Goal: Transaction & Acquisition: Purchase product/service

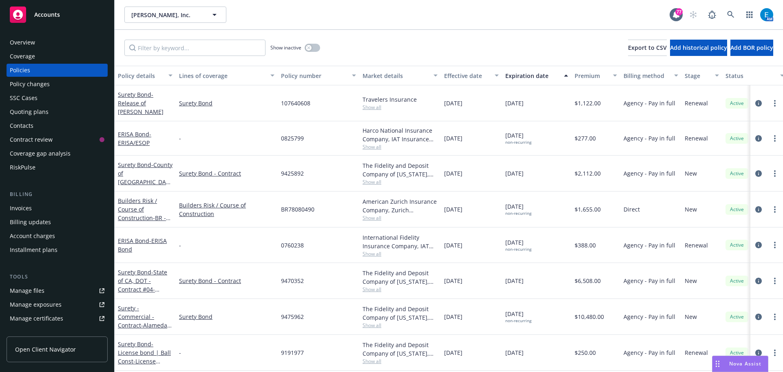
scroll to position [41, 0]
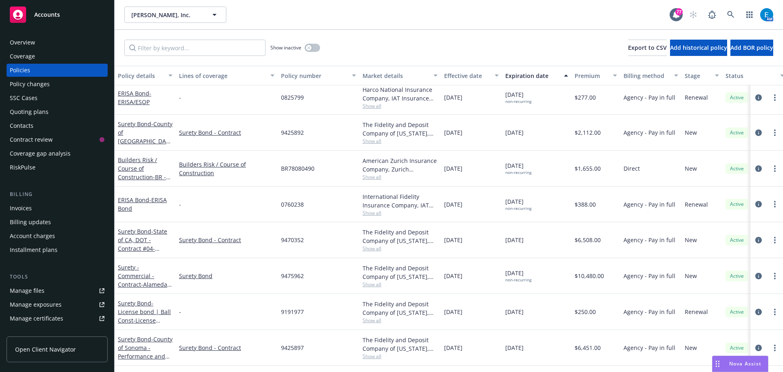
click at [29, 112] on div "Quoting plans" at bounding box center [29, 111] width 39 height 13
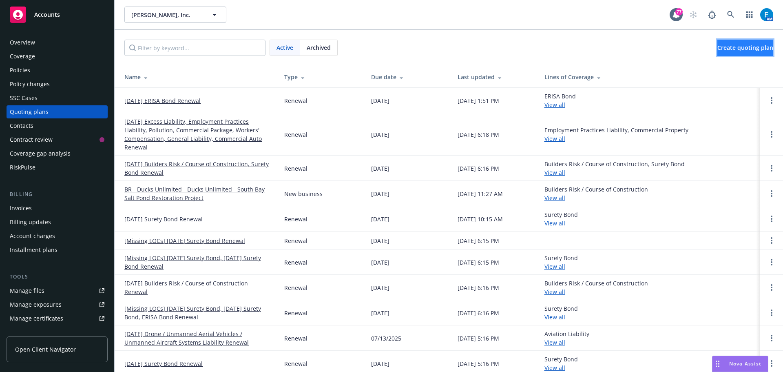
click at [747, 51] on link "Create quoting plan" at bounding box center [746, 48] width 56 height 16
click at [771, 100] on circle "Open options" at bounding box center [772, 101] width 2 height 2
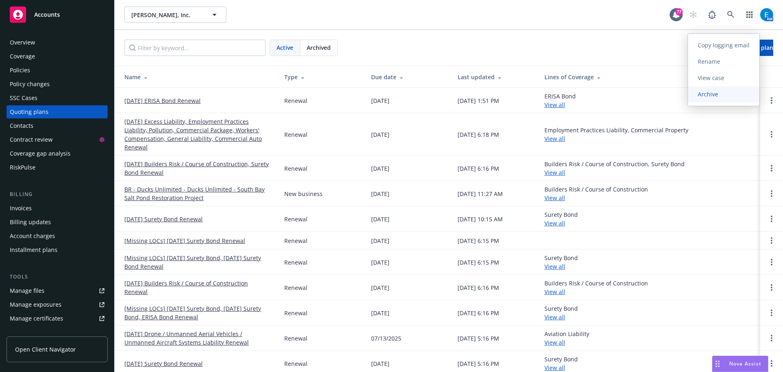
click at [705, 94] on span "Archive" at bounding box center [708, 94] width 40 height 8
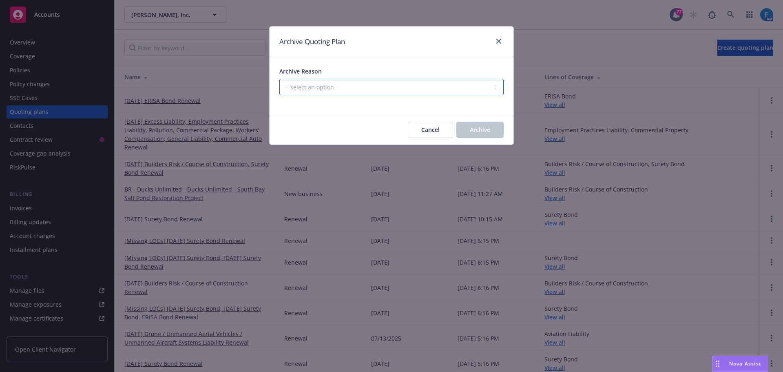
click at [379, 86] on select "-- select an option -- All policies in this renewal plan are auto-renewed Creat…" at bounding box center [391, 87] width 224 height 16
click at [279, 79] on select "-- select an option -- All policies in this renewal plan are auto-renewed Creat…" at bounding box center [391, 87] width 224 height 16
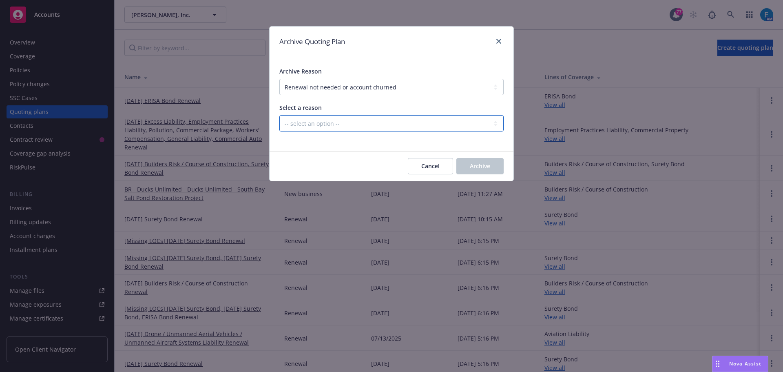
click at [344, 122] on select "-- select an option -- Blocked Client acquired, or no longer in business Client…" at bounding box center [391, 123] width 224 height 16
click at [402, 86] on select "-- select an option -- All policies in this renewal plan are auto-renewed Creat…" at bounding box center [391, 87] width 224 height 16
click at [279, 79] on select "-- select an option -- All policies in this renewal plan are auto-renewed Creat…" at bounding box center [391, 87] width 224 height 16
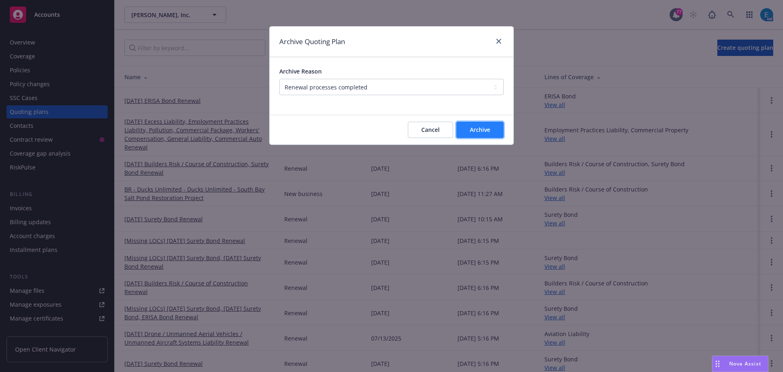
click at [483, 127] on span "Archive" at bounding box center [480, 130] width 20 height 8
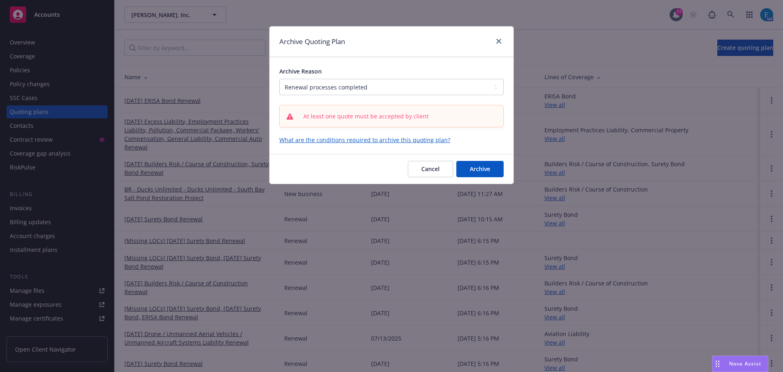
click at [363, 120] on span "At least one quote must be accepted by client" at bounding box center [366, 116] width 125 height 9
click at [388, 89] on select "-- select an option -- All policies in this renewal plan are auto-renewed Creat…" at bounding box center [391, 87] width 224 height 16
click at [279, 79] on select "-- select an option -- All policies in this renewal plan are auto-renewed Creat…" at bounding box center [391, 87] width 224 height 16
click at [393, 87] on select "-- select an option -- All policies in this renewal plan are auto-renewed Creat…" at bounding box center [391, 87] width 224 height 16
select select "ARCHIVED_CREATED_IN_ERROR"
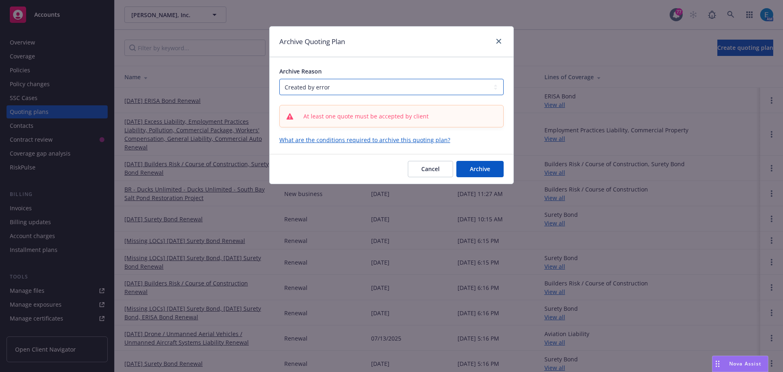
click at [279, 79] on select "-- select an option -- All policies in this renewal plan are auto-renewed Creat…" at bounding box center [391, 87] width 224 height 16
click at [411, 116] on span "At least one quote must be accepted by client" at bounding box center [366, 116] width 125 height 9
click at [427, 169] on span "Cancel" at bounding box center [430, 169] width 18 height 8
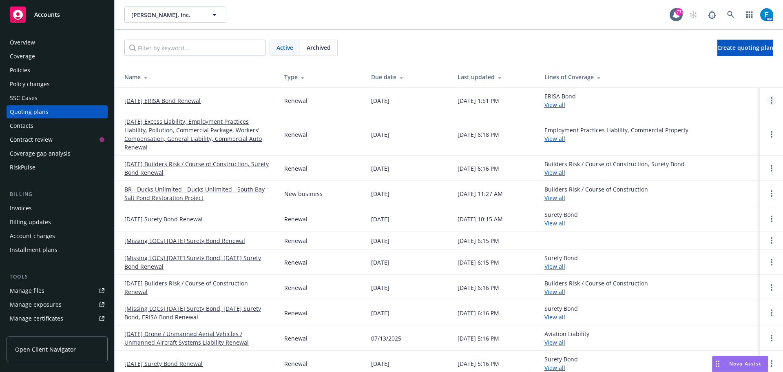
click at [771, 98] on circle "Open options" at bounding box center [772, 98] width 2 height 2
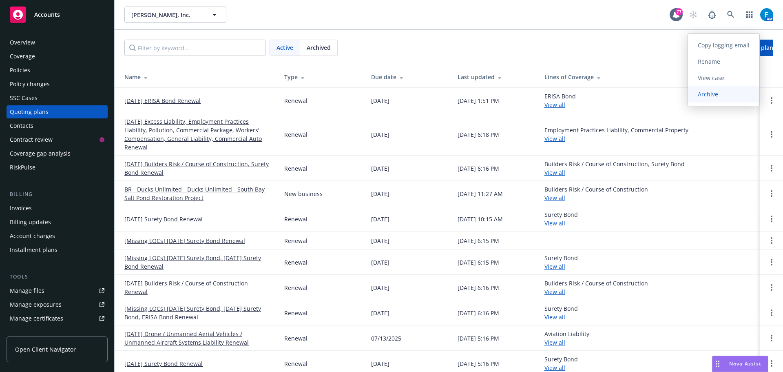
click at [707, 95] on span "Archive" at bounding box center [708, 94] width 40 height 8
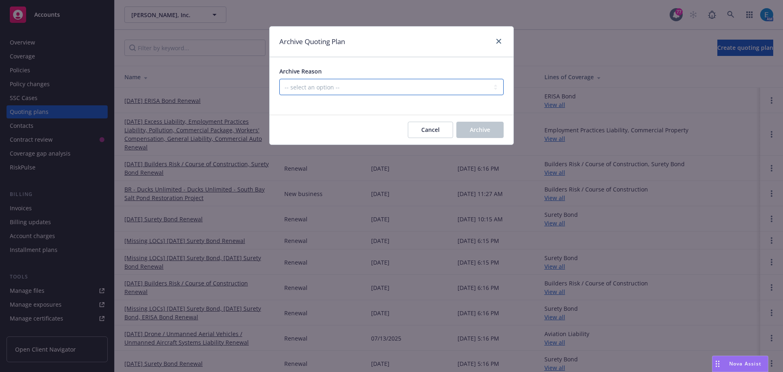
click at [328, 85] on select "-- select an option -- All policies in this renewal plan are auto-renewed Creat…" at bounding box center [391, 87] width 224 height 16
select select "ARCHIVED_CREATED_IN_ERROR"
click at [279, 79] on select "-- select an option -- All policies in this renewal plan are auto-renewed Creat…" at bounding box center [391, 87] width 224 height 16
click at [477, 131] on span "Archive" at bounding box center [480, 130] width 20 height 8
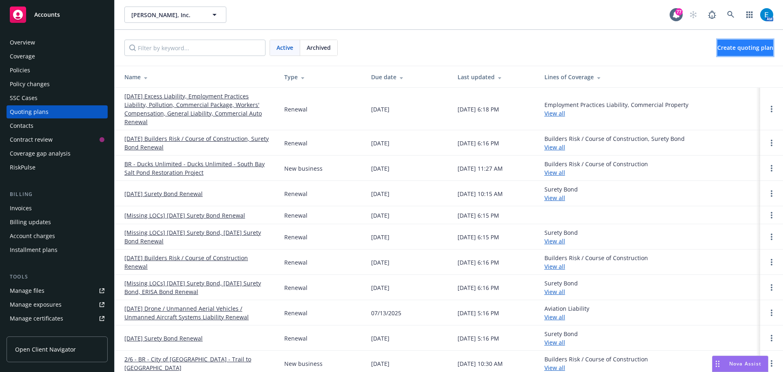
click at [733, 47] on span "Create quoting plan" at bounding box center [746, 48] width 56 height 8
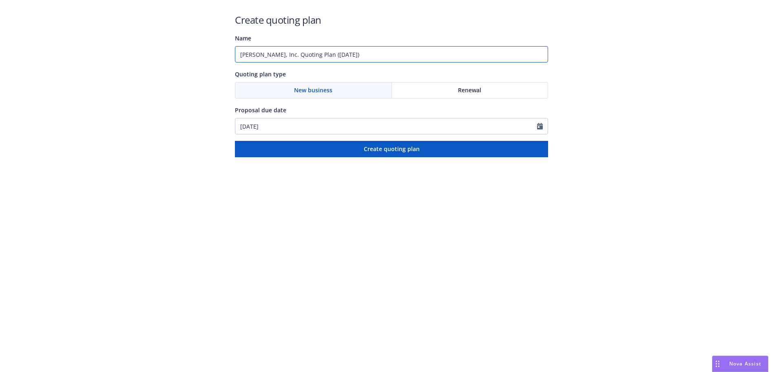
drag, startPoint x: 372, startPoint y: 55, endPoint x: 211, endPoint y: 44, distance: 161.9
click at [211, 44] on div "Create quoting plan Name [PERSON_NAME], Inc. Quoting Plan ([DATE]) Quoting plan…" at bounding box center [391, 78] width 783 height 157
click at [300, 52] on input "#" at bounding box center [391, 54] width 313 height 16
type input "#108333852 - [PERSON_NAME]"
drag, startPoint x: 458, startPoint y: 90, endPoint x: 510, endPoint y: 140, distance: 72.4
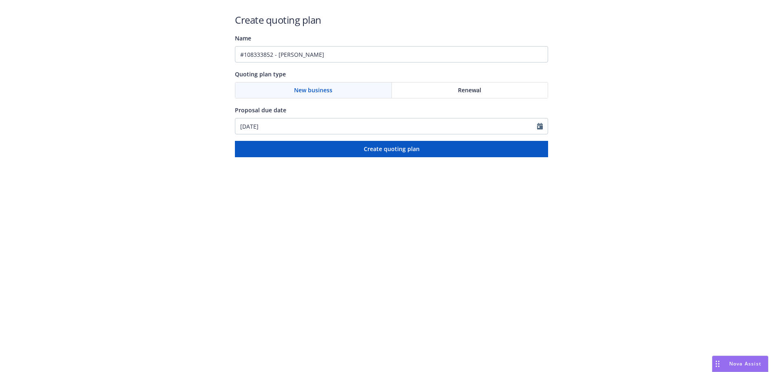
click at [458, 90] on span "Renewal" at bounding box center [469, 90] width 23 height 9
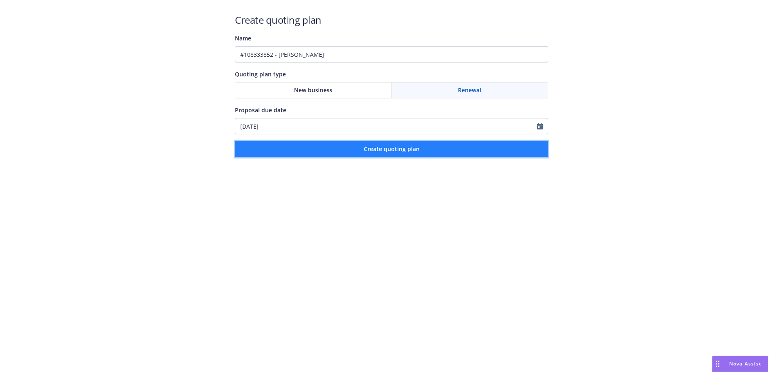
click at [405, 145] on span "Create quoting plan" at bounding box center [392, 149] width 56 height 8
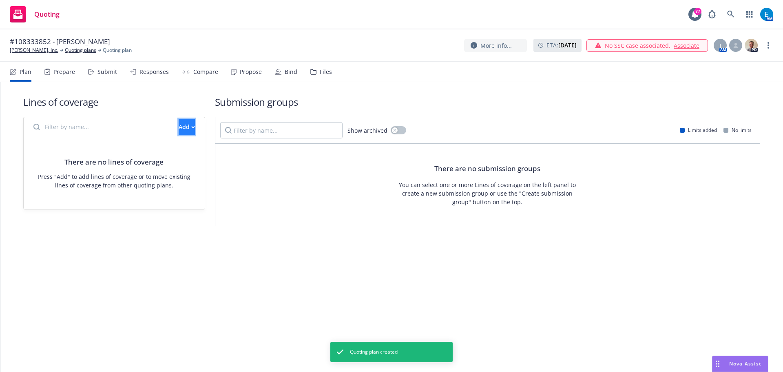
click at [192, 126] on icon "button" at bounding box center [193, 127] width 3 height 2
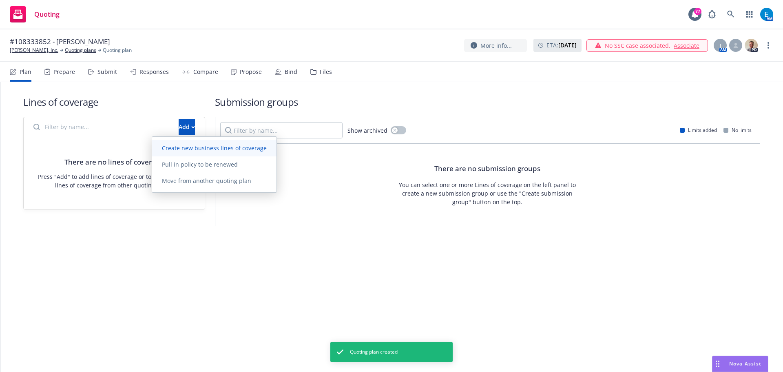
click at [191, 147] on span "Create new business lines of coverage" at bounding box center [214, 148] width 124 height 8
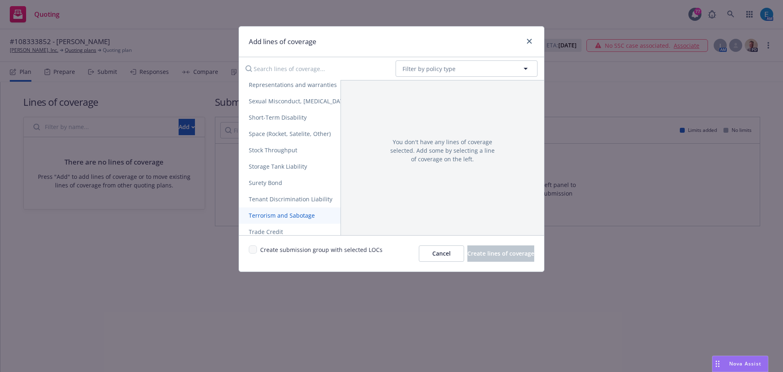
scroll to position [1578, 0]
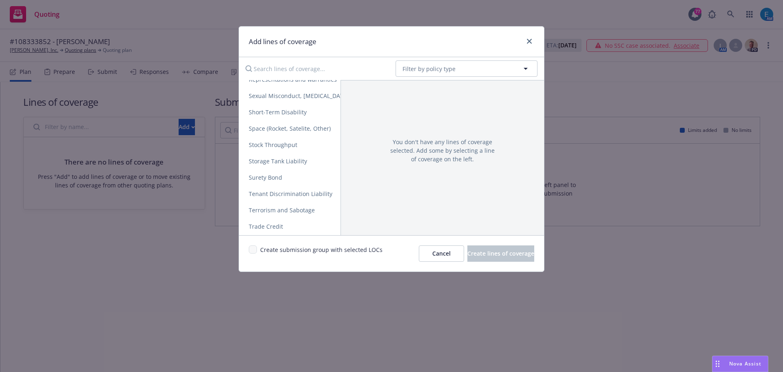
drag, startPoint x: 276, startPoint y: 175, endPoint x: 441, endPoint y: 200, distance: 167.0
click at [275, 175] on span "Surety Bond" at bounding box center [265, 177] width 53 height 8
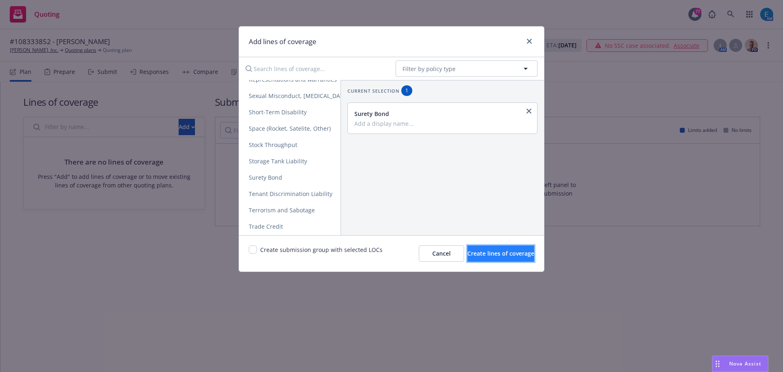
click at [470, 255] on span "Create lines of coverage" at bounding box center [501, 253] width 67 height 8
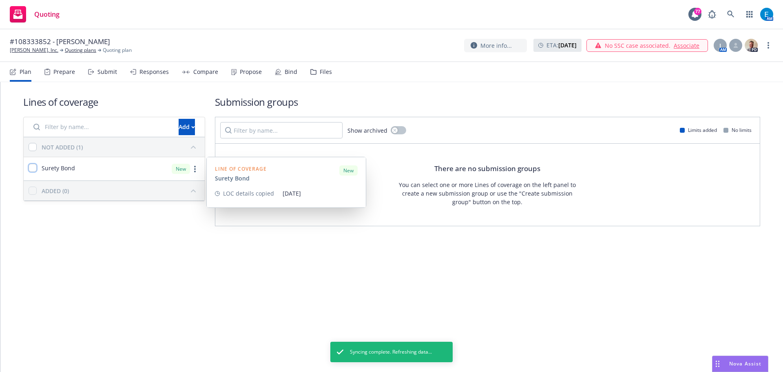
click at [33, 168] on input "checkbox" at bounding box center [33, 168] width 8 height 8
checkbox input "true"
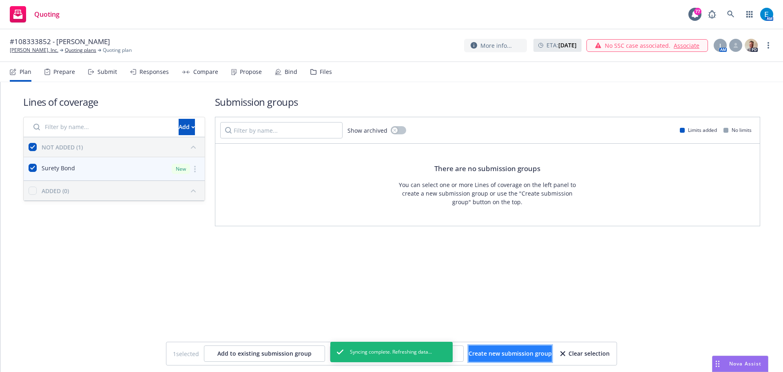
click at [503, 355] on span "Create new submission group" at bounding box center [510, 353] width 83 height 8
checkbox input "false"
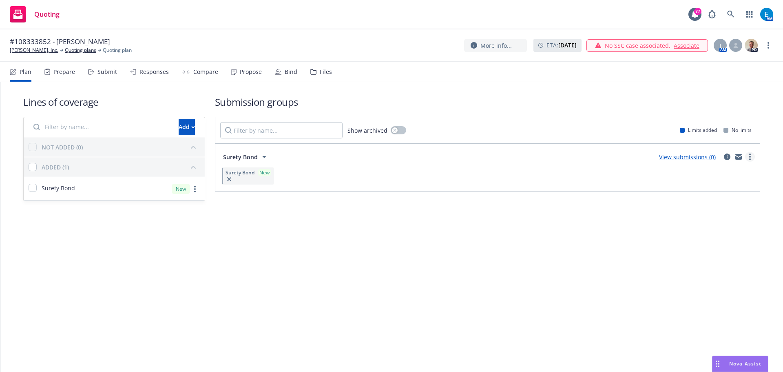
click at [751, 159] on link "more" at bounding box center [750, 157] width 10 height 10
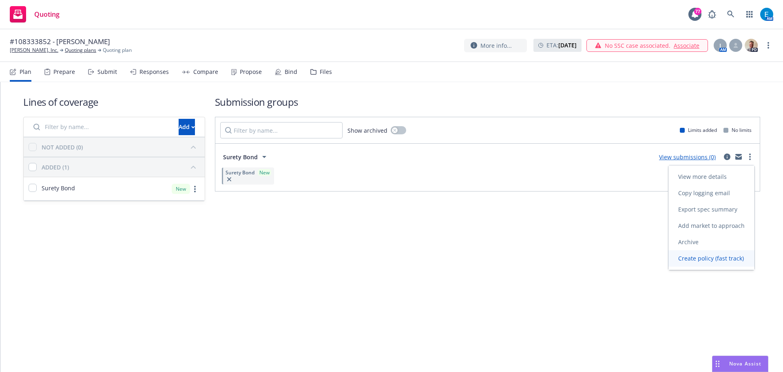
click at [711, 258] on span "Create policy (fast track)" at bounding box center [711, 258] width 85 height 8
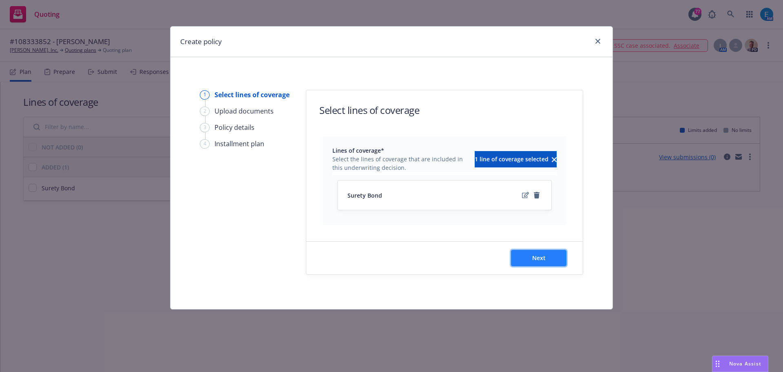
click at [543, 260] on span "Next" at bounding box center [538, 258] width 13 height 8
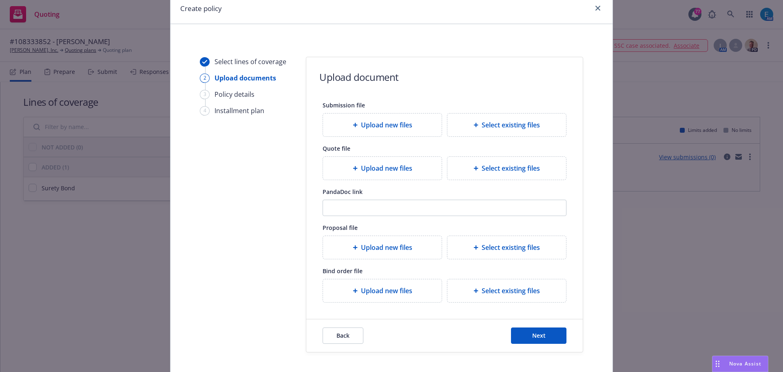
scroll to position [74, 0]
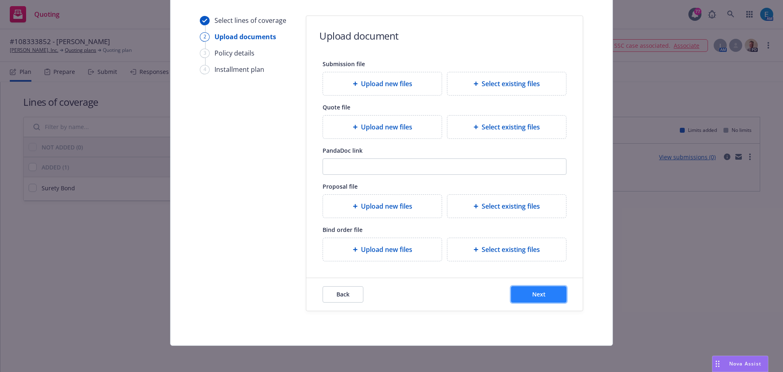
click at [550, 294] on button "Next" at bounding box center [538, 294] width 55 height 16
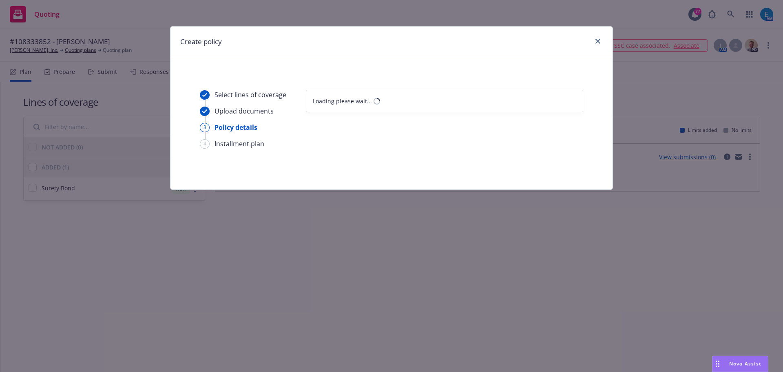
select select "12"
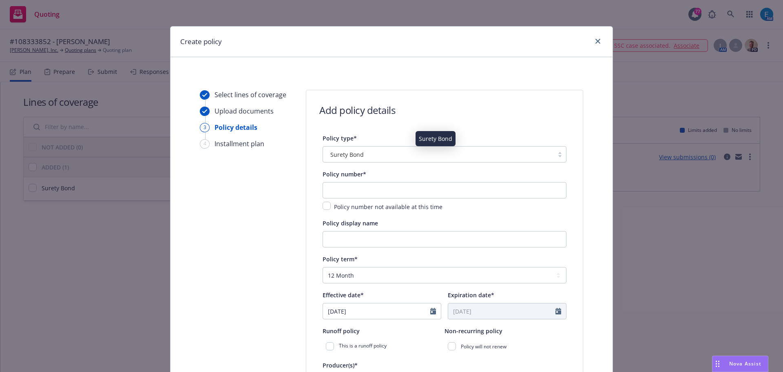
click at [370, 153] on div "Surety Bond" at bounding box center [438, 154] width 223 height 9
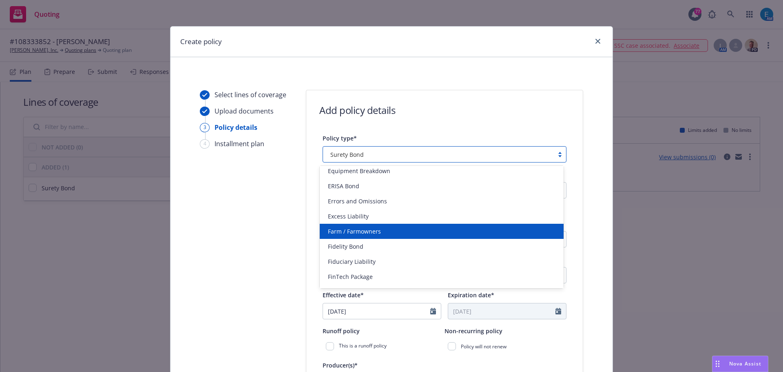
scroll to position [718, 0]
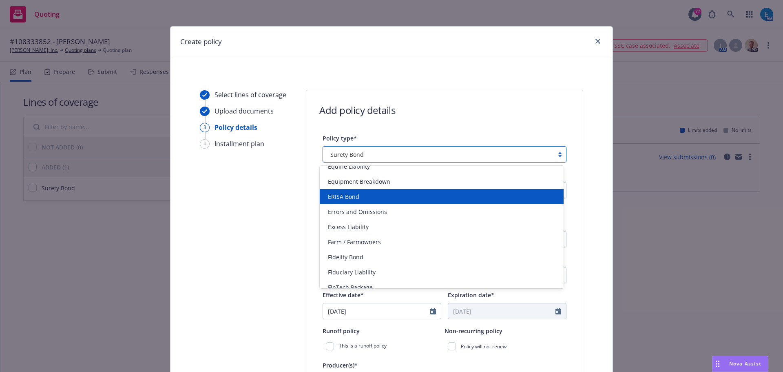
click at [358, 195] on span "ERISA Bond" at bounding box center [343, 196] width 31 height 9
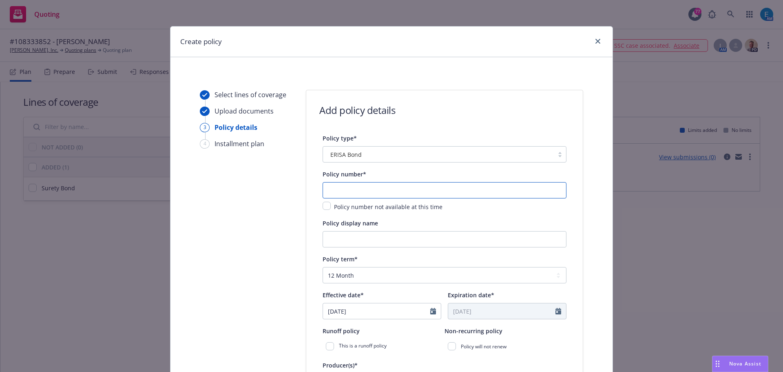
click at [400, 191] on input "text" at bounding box center [445, 190] width 244 height 16
type input "108333852"
click at [351, 239] on input "Policy display name" at bounding box center [445, 239] width 244 height 16
type input "ERISA Bond (401k & ESOP Plans)"
click at [403, 275] on select "Select policy term 12 Month 6 Month 4 Month 3 Month 2 Month 1 Month 36 Month (3…" at bounding box center [445, 275] width 244 height 16
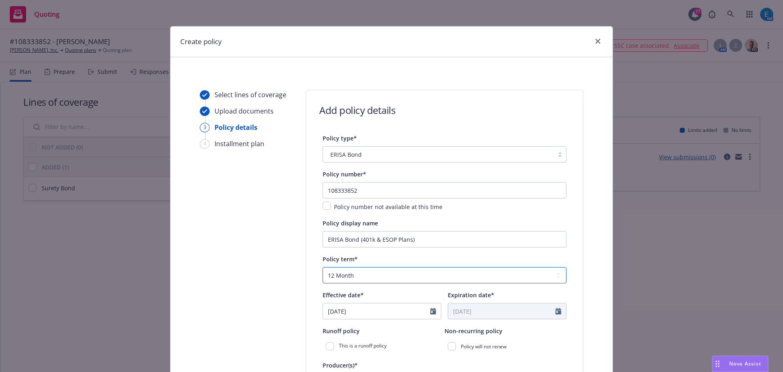
select select "36"
click at [323, 267] on select "Select policy term 12 Month 6 Month 4 Month 3 Month 2 Month 1 Month 36 Month (3…" at bounding box center [445, 275] width 244 height 16
type input "08/27/2028"
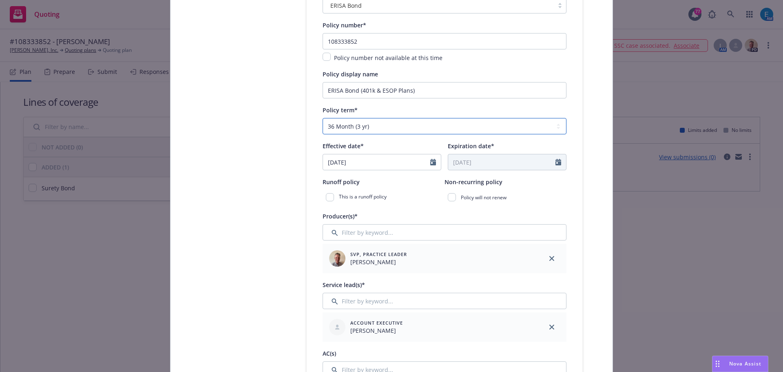
scroll to position [163, 0]
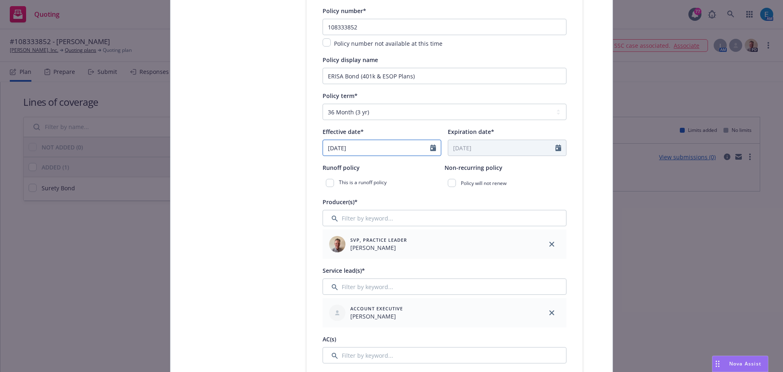
click at [433, 149] on icon "Calendar" at bounding box center [433, 147] width 6 height 7
click at [412, 166] on icon "button" at bounding box center [413, 167] width 5 height 5
select select "9"
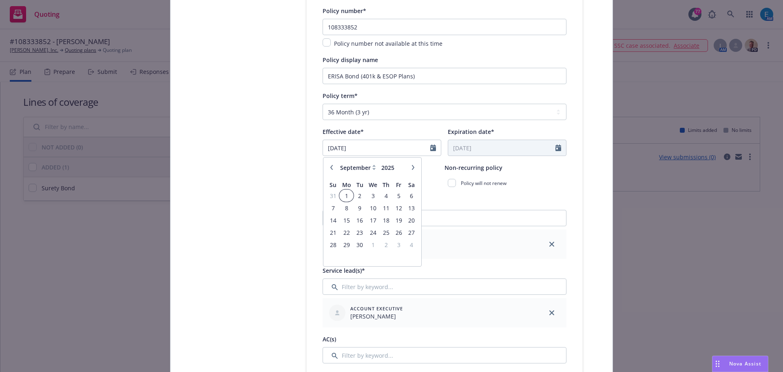
click at [343, 197] on span "1" at bounding box center [346, 196] width 12 height 10
type input "09/01/2025"
type input "09/01/2028"
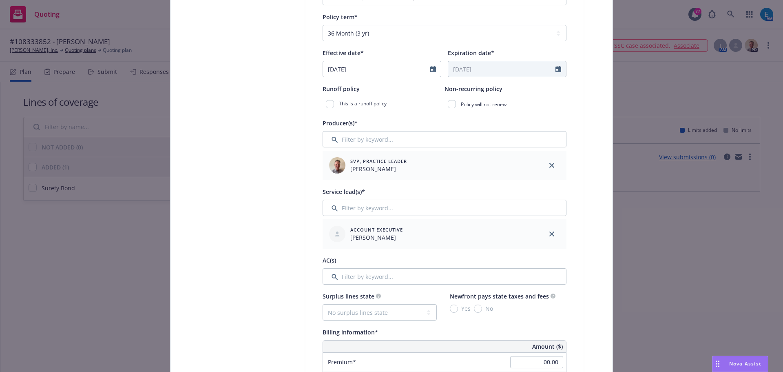
scroll to position [286, 0]
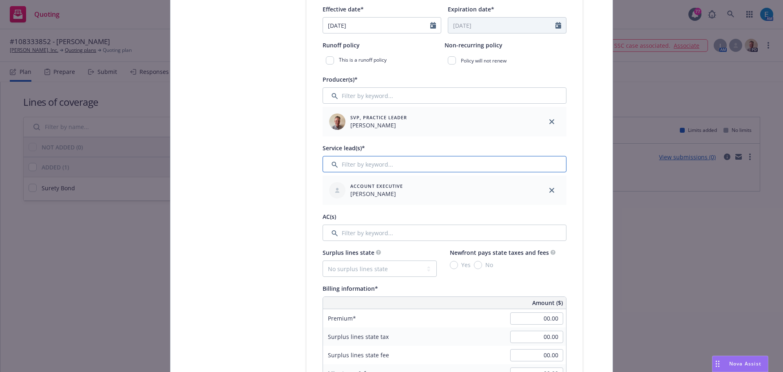
click at [385, 166] on input "Filter by keyword..." at bounding box center [445, 164] width 244 height 16
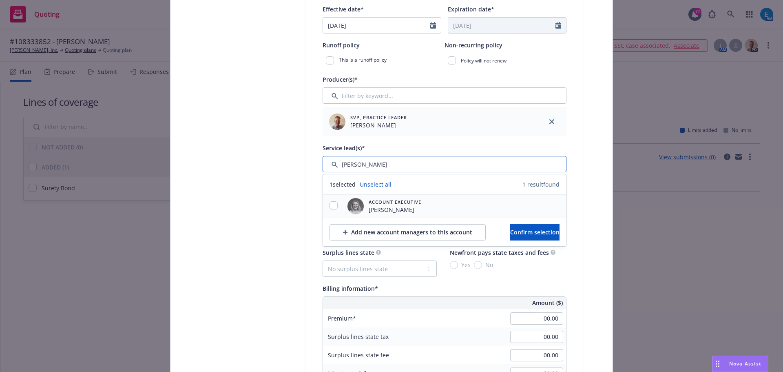
type input "erin"
click at [331, 207] on input "checkbox" at bounding box center [334, 205] width 8 height 8
checkbox input "true"
click at [511, 230] on span "Confirm selection" at bounding box center [534, 232] width 49 height 8
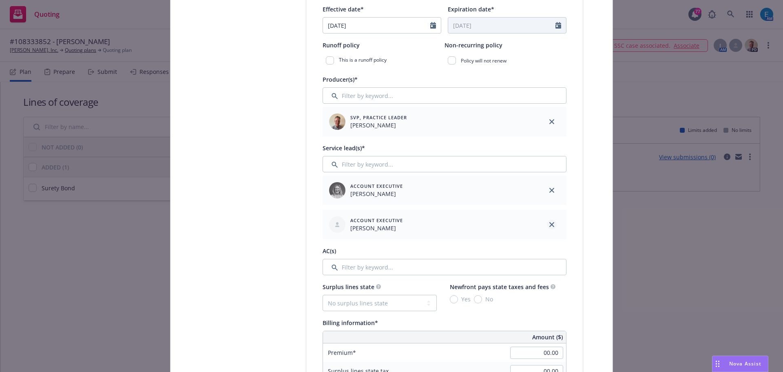
click at [550, 224] on icon "close" at bounding box center [552, 224] width 5 height 5
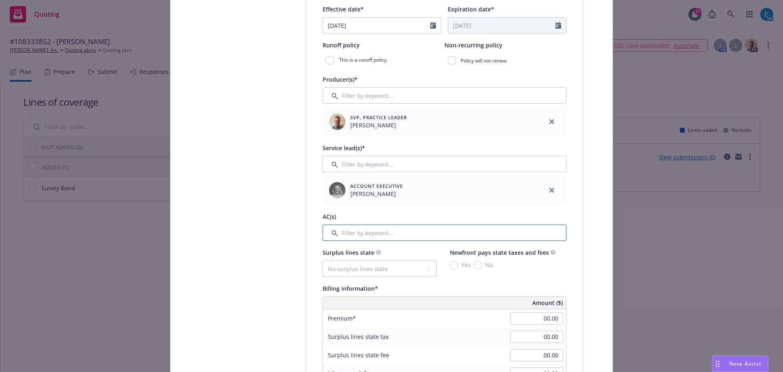
drag, startPoint x: 388, startPoint y: 235, endPoint x: 381, endPoint y: 225, distance: 11.5
click at [388, 235] on input "Filter by keyword..." at bounding box center [445, 232] width 244 height 16
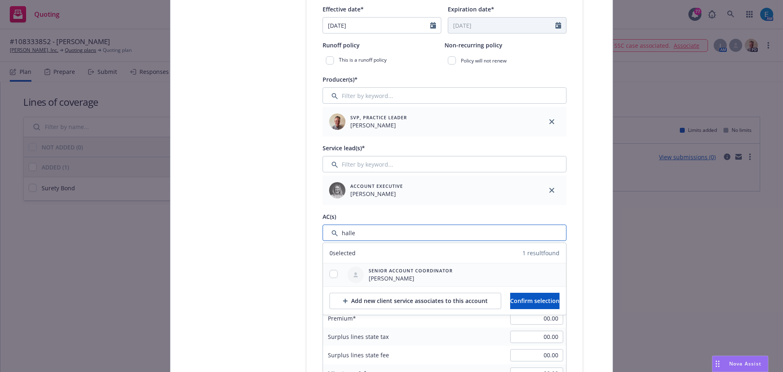
type input "halle"
click at [330, 275] on input "checkbox" at bounding box center [334, 274] width 8 height 8
checkbox input "true"
click at [539, 303] on span "Confirm selection" at bounding box center [534, 301] width 49 height 8
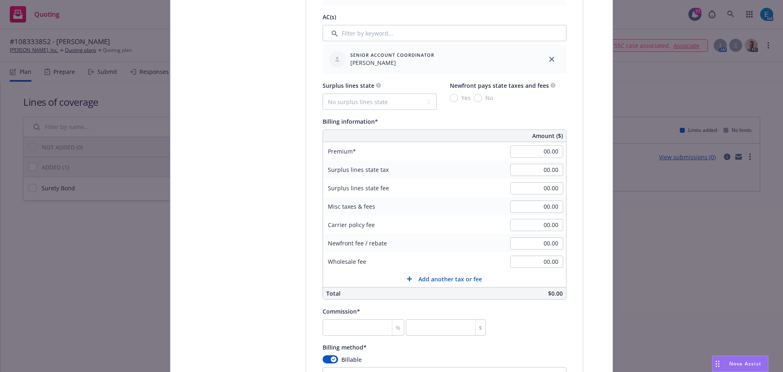
scroll to position [490, 0]
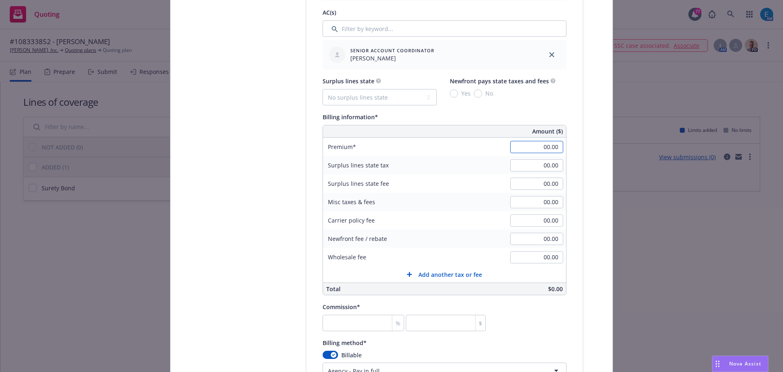
click at [537, 149] on input "00.00" at bounding box center [536, 147] width 53 height 12
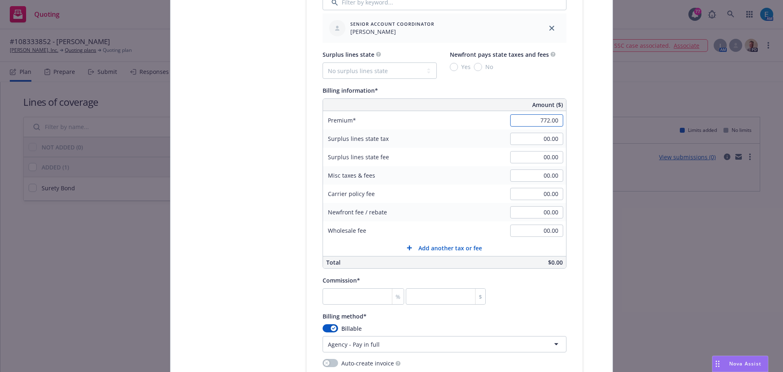
scroll to position [530, 0]
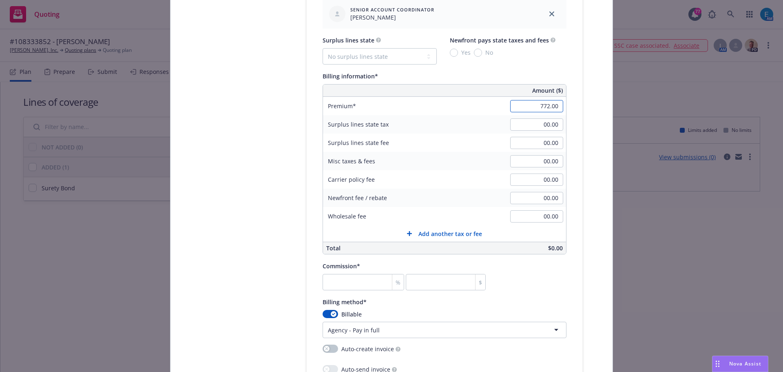
type input "772.00"
click at [366, 278] on input "number" at bounding box center [364, 282] width 82 height 16
type input "2"
type input "15.44"
type input "20"
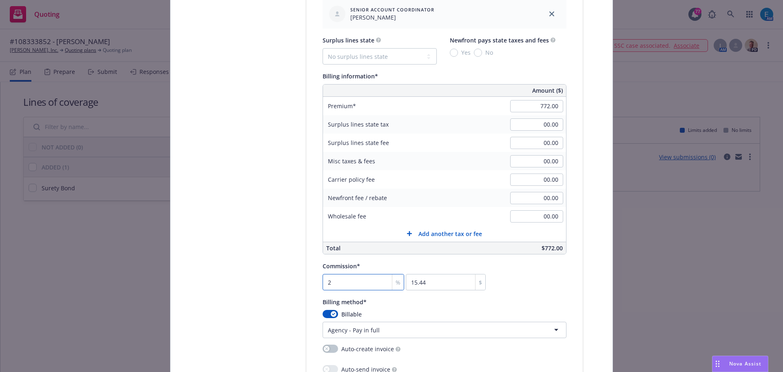
type input "154.4"
type input "20"
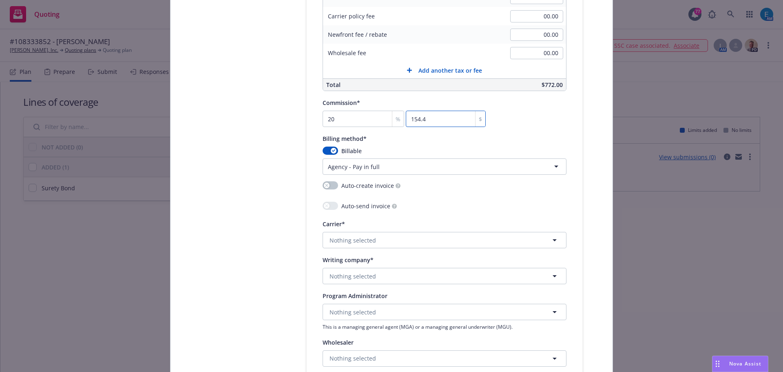
scroll to position [734, 0]
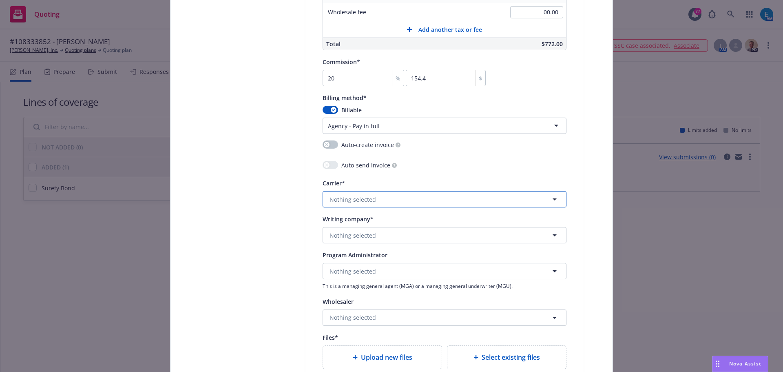
click at [390, 202] on button "Nothing selected" at bounding box center [445, 199] width 244 height 16
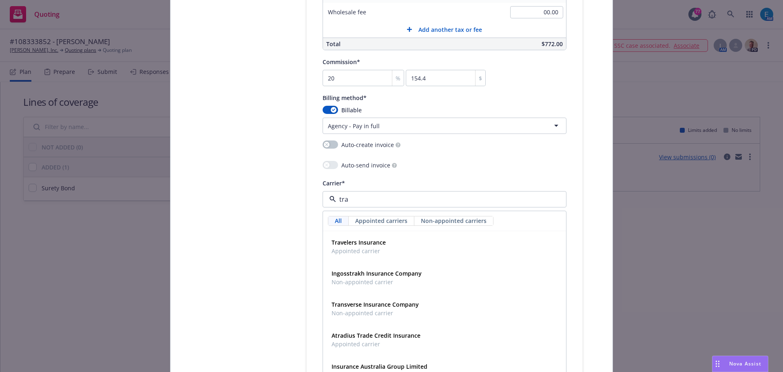
type input "trav"
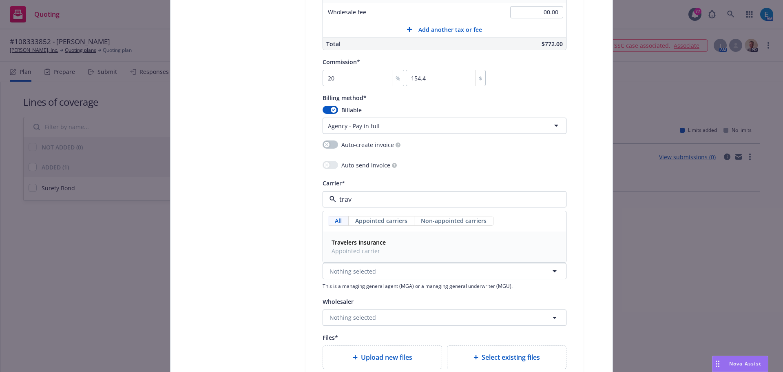
click at [371, 242] on strong "Travelers Insurance" at bounding box center [359, 242] width 54 height 8
click at [389, 233] on button "Nothing selected" at bounding box center [445, 235] width 244 height 16
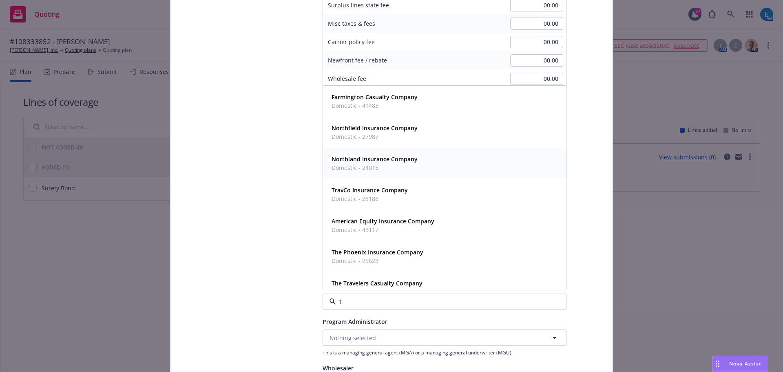
scroll to position [653, 0]
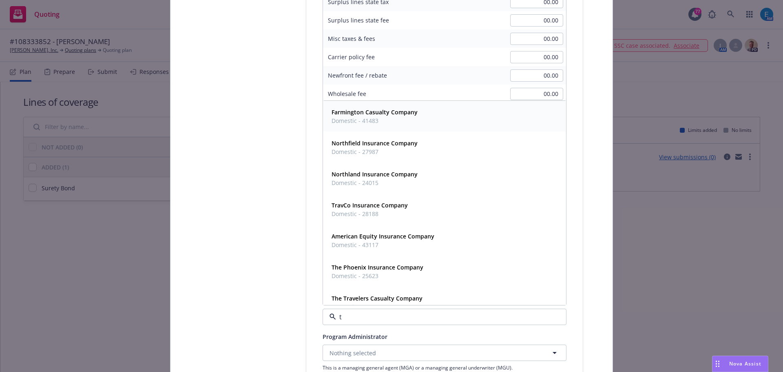
type input "t"
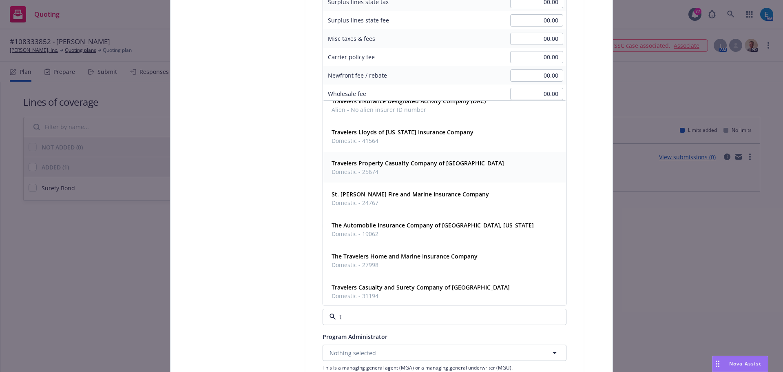
scroll to position [912, 0]
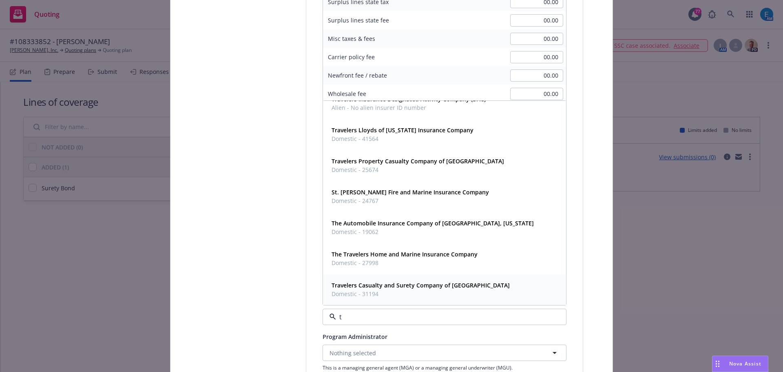
click at [419, 286] on strong "Travelers Casualty and Surety Company of [GEOGRAPHIC_DATA]" at bounding box center [421, 285] width 178 height 8
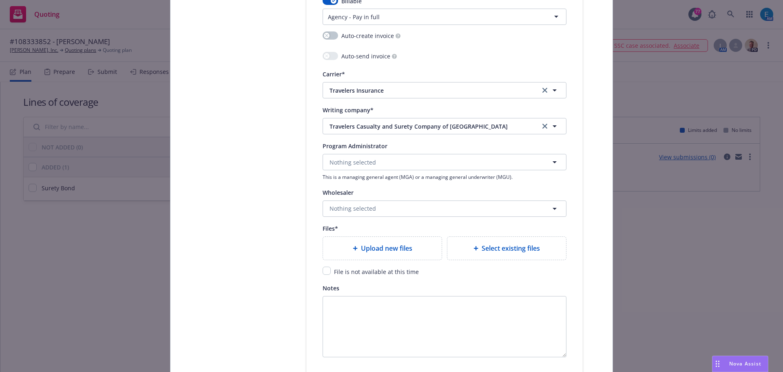
scroll to position [857, 0]
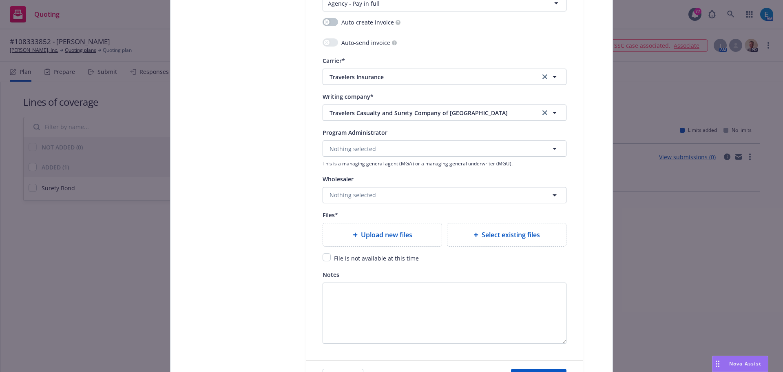
click at [370, 235] on span "Upload new files" at bounding box center [386, 235] width 51 height 10
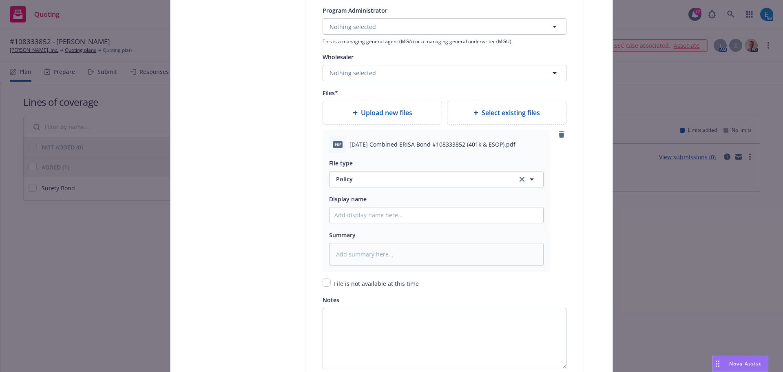
scroll to position [979, 0]
click at [366, 213] on input "Policy display name" at bounding box center [437, 215] width 214 height 16
type textarea "x"
type input "#"
type textarea "x"
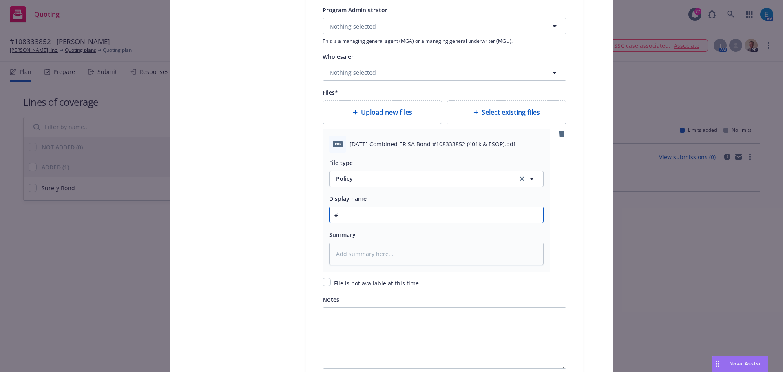
type input "#1"
type textarea "x"
type input "#10"
type textarea "x"
type input "#108"
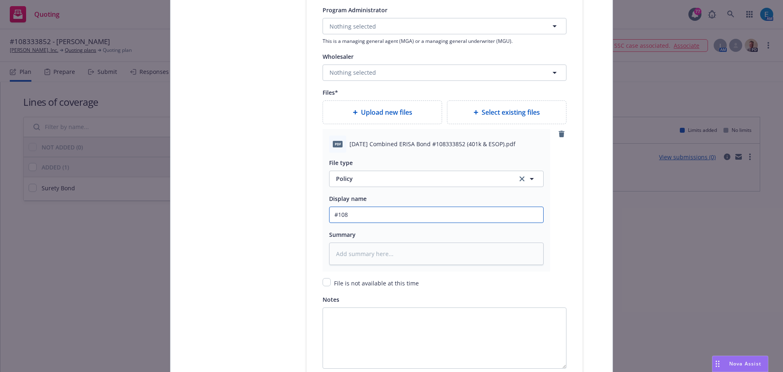
type textarea "x"
type input "#1082"
type textarea "x"
type input "#108"
type textarea "x"
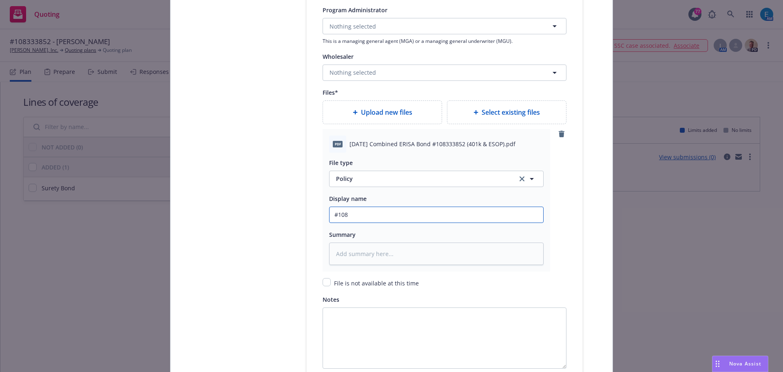
type input "#1083"
type textarea "x"
type input "#10833"
type textarea "x"
type input "#108333"
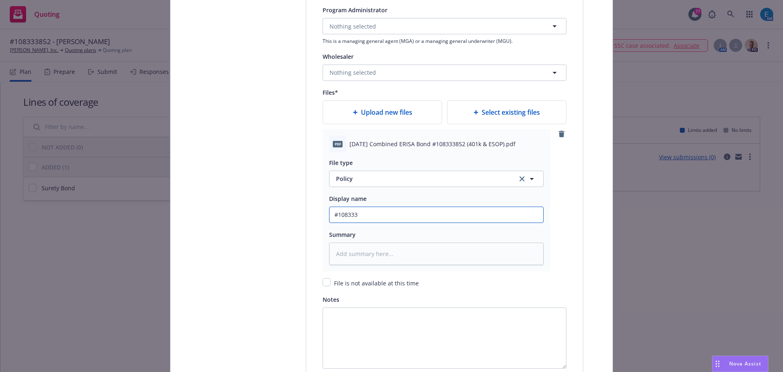
type textarea "x"
type input "#1083338"
type textarea "x"
type input "#10833385"
type textarea "x"
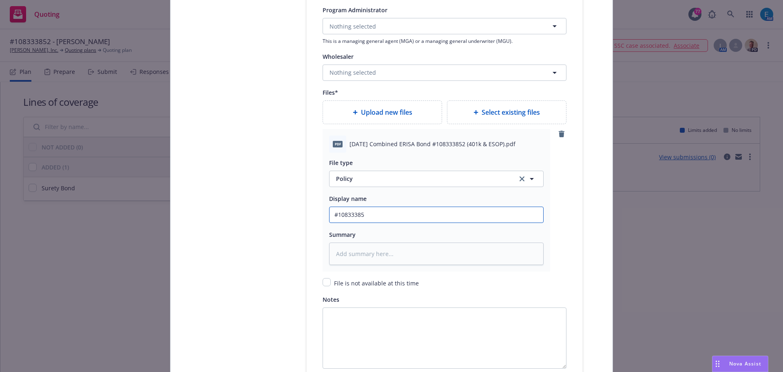
type input "#108333852"
type textarea "x"
type input "#108333852"
type textarea "x"
type input "#108333852 E"
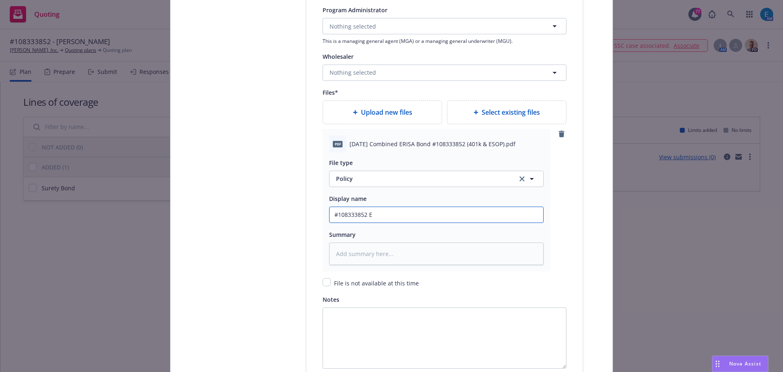
type textarea "x"
type input "#108333852 ER"
type textarea "x"
type input "#108333852 ERI"
type textarea "x"
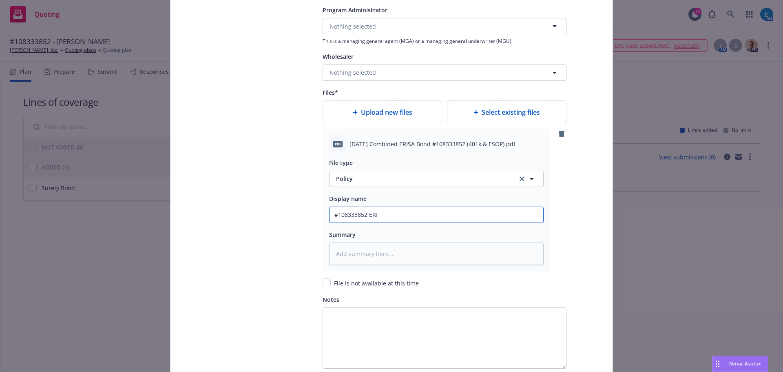
type input "#108333852 ERIS"
type textarea "x"
drag, startPoint x: 384, startPoint y: 217, endPoint x: 232, endPoint y: 205, distance: 153.0
type input "#108333852 ERISA"
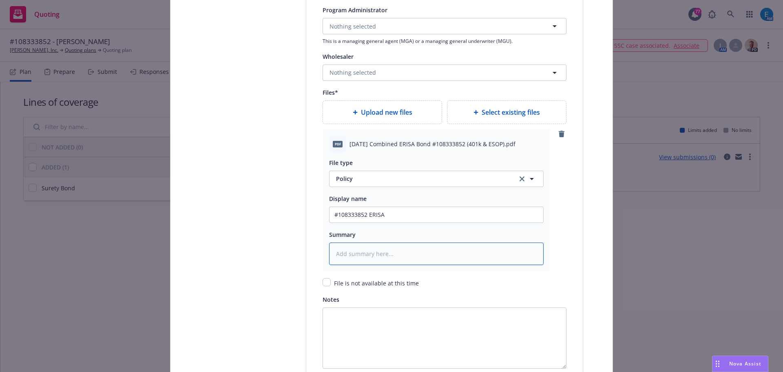
click at [426, 257] on textarea at bounding box center [436, 253] width 215 height 22
paste textarea "#108333852 ERISA"
type textarea "x"
type textarea "#108333852 ERISA"
click at [410, 113] on div "Upload new files" at bounding box center [383, 112] width 106 height 10
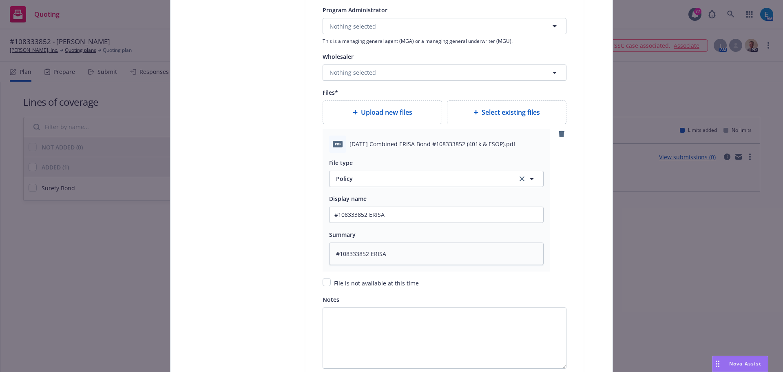
type textarea "x"
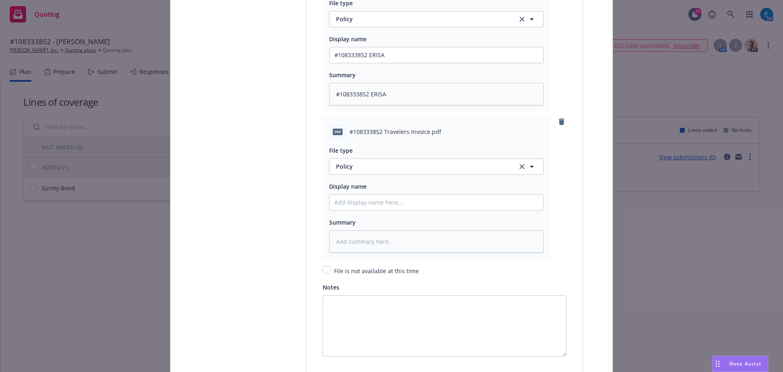
scroll to position [1142, 0]
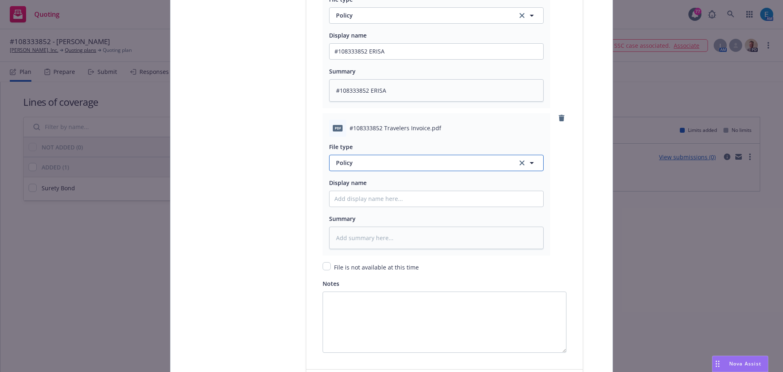
click at [364, 163] on span "Policy" at bounding box center [422, 162] width 172 height 9
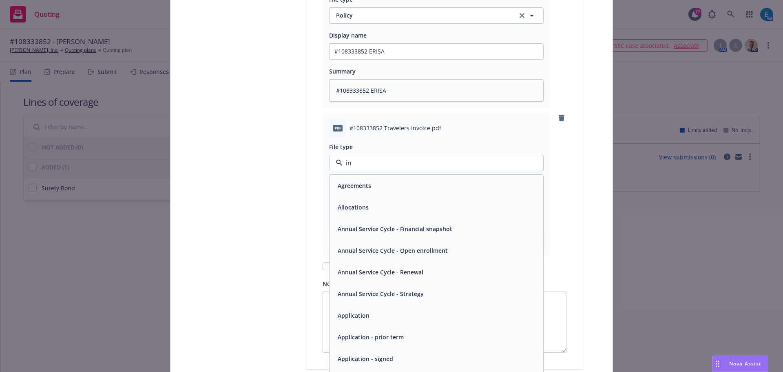
type input "inv"
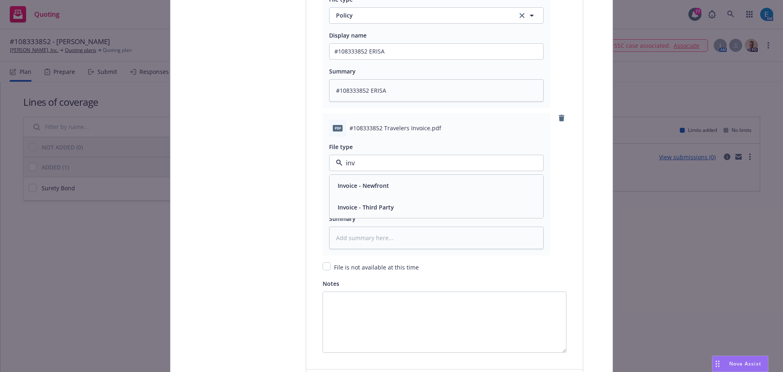
click at [369, 208] on span "Invoice - Third Party" at bounding box center [366, 207] width 56 height 9
click at [361, 59] on input "Policy display name" at bounding box center [437, 52] width 214 height 16
type textarea "x"
type input "#"
type textarea "x"
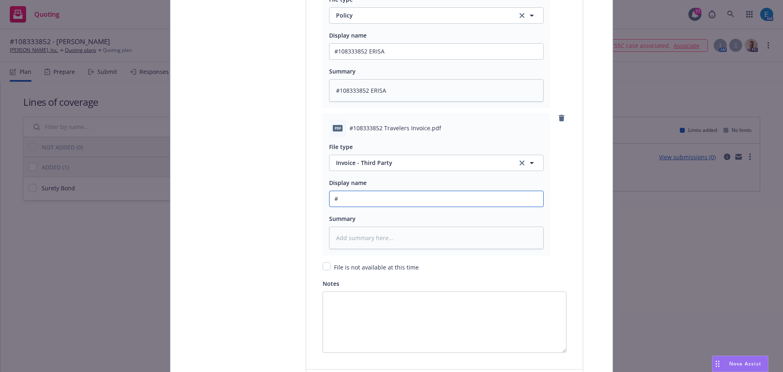
type input "#1"
type textarea "x"
type input "#10"
type textarea "x"
type input "#108"
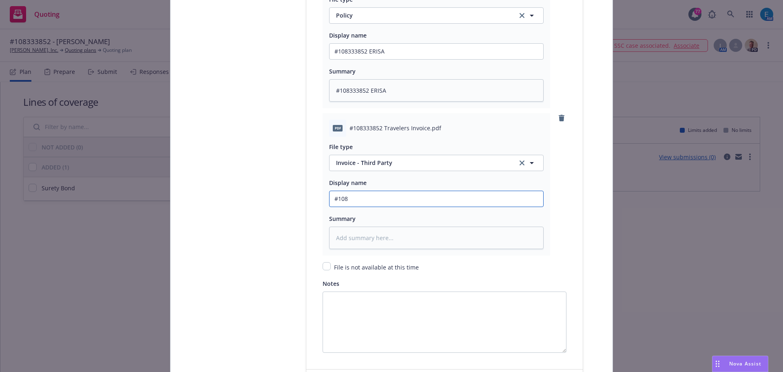
type textarea "x"
type input "#1083"
type textarea "x"
type input "#10833"
type textarea "x"
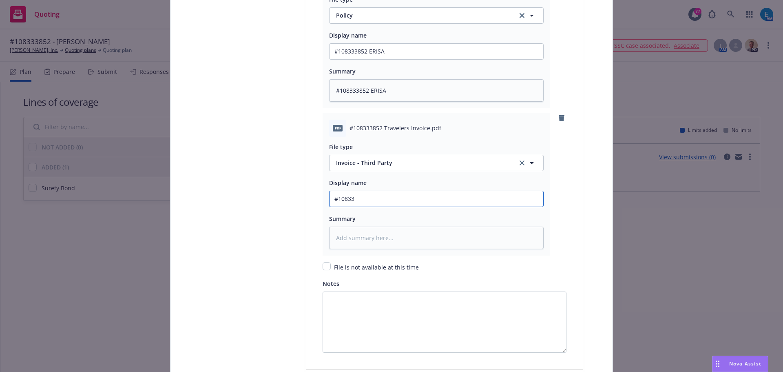
type input "#108333"
type textarea "x"
type input "#1083338"
type textarea "x"
type input "#10833385"
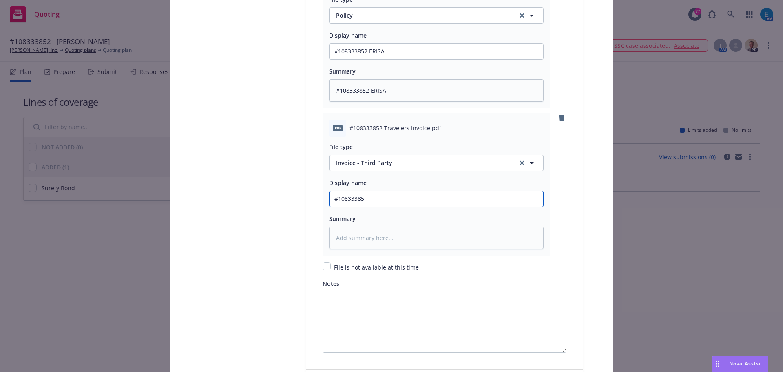
type textarea "x"
type input "#108333852"
type textarea "x"
type input "#108333852"
type textarea "x"
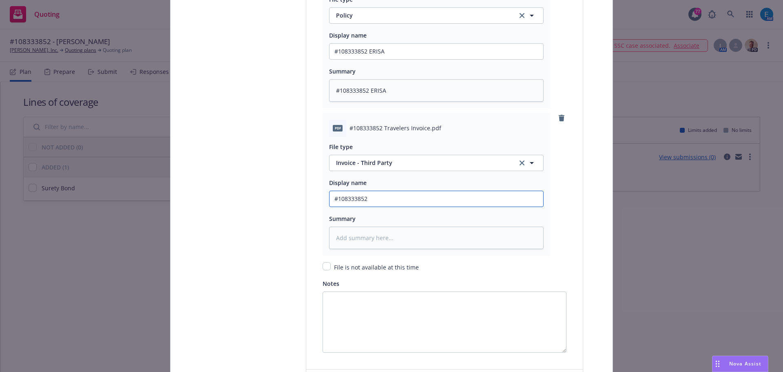
type input "#108333852 T"
type textarea "x"
type input "#108333852 Tr"
type textarea "x"
type input "#108333852 Tra"
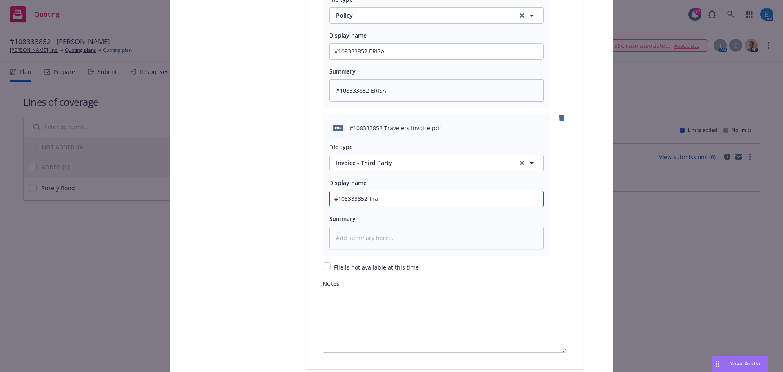
type textarea "x"
type input "#108333852 Trav"
type textarea "x"
type input "#108333852 Trave"
type textarea "x"
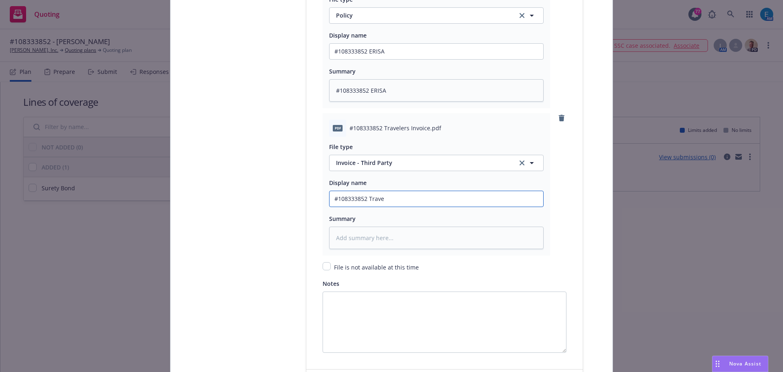
type input "#108333852 Travel"
type textarea "x"
type input "#108333852 Travele"
type textarea "x"
type input "#108333852 Traveler"
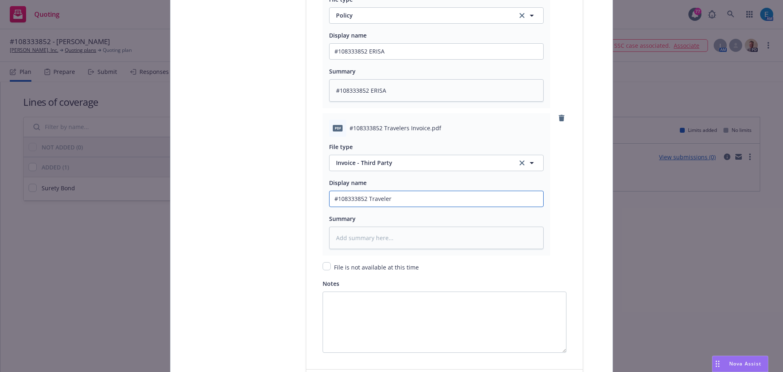
type textarea "x"
type input "#108333852 Travelers"
type textarea "x"
type input "#108333852 Travelers"
type textarea "x"
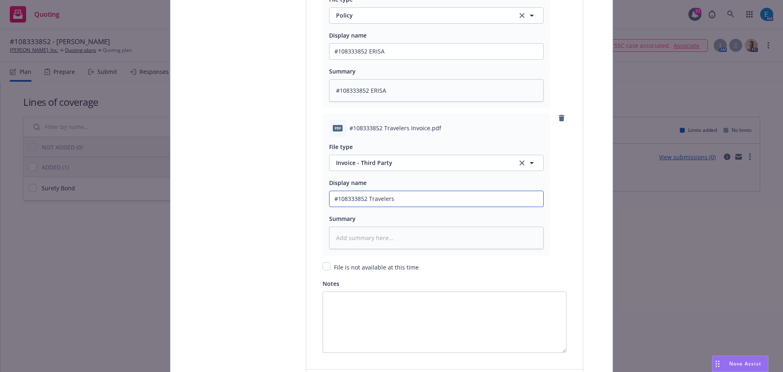
type input "#108333852 Travelers I"
type textarea "x"
type input "#108333852 Travelers Inv"
type textarea "x"
type input "#108333852 Travelers Invo"
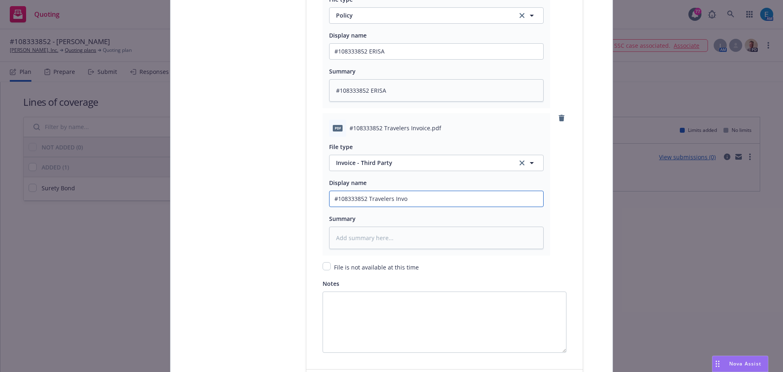
type textarea "x"
type input "#108333852 Travelers Invoi"
type textarea "x"
type input "#108333852 Travelers Invoic"
type textarea "x"
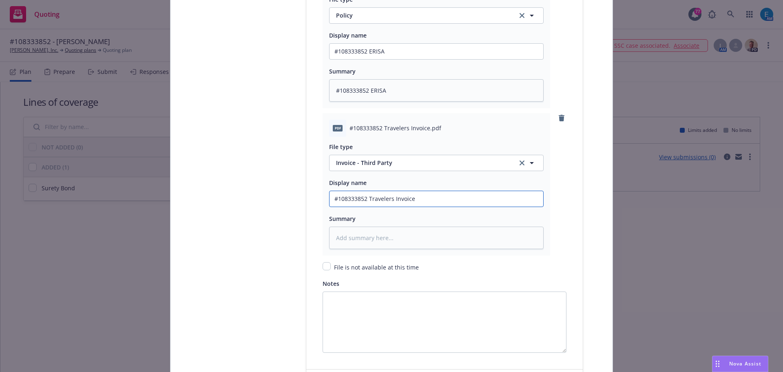
drag, startPoint x: 417, startPoint y: 199, endPoint x: 281, endPoint y: 177, distance: 138.0
type input "#108333852 Travelers Invoice"
click at [365, 237] on textarea at bounding box center [436, 237] width 215 height 22
paste textarea "#108333852 Travelers Invoice"
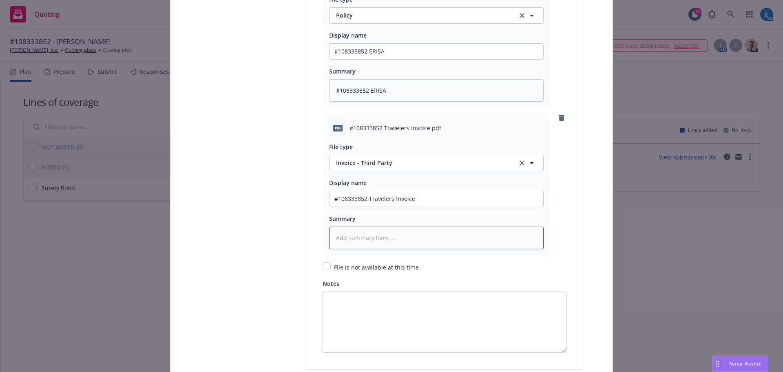
type textarea "x"
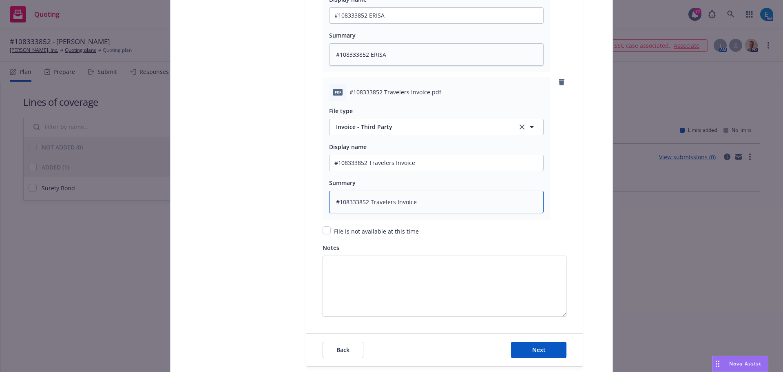
scroll to position [1234, 0]
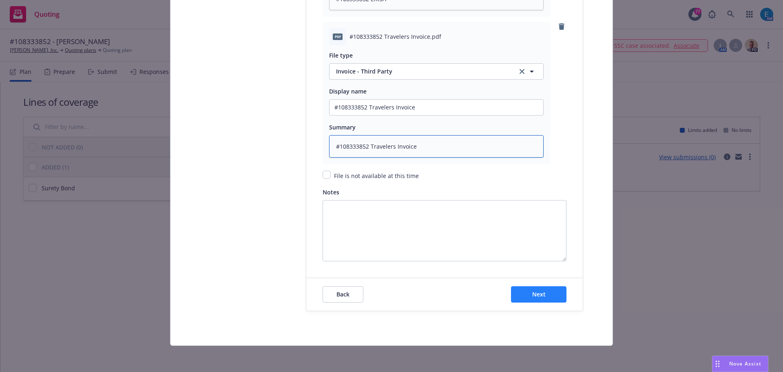
type textarea "#108333852 Travelers Invoice"
click at [529, 291] on button "Next" at bounding box center [538, 294] width 55 height 16
type textarea "x"
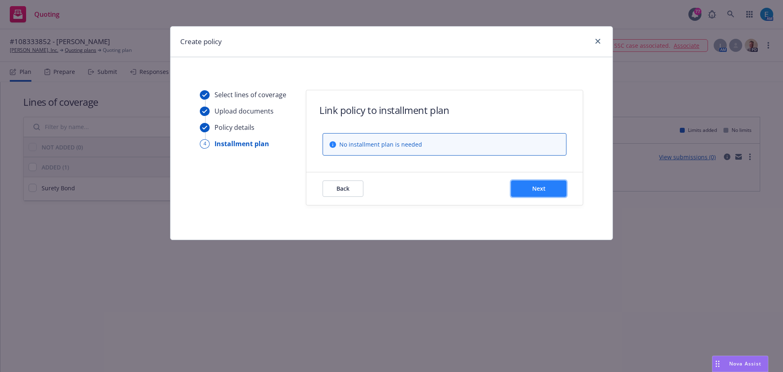
click at [543, 186] on span "Next" at bounding box center [538, 188] width 13 height 8
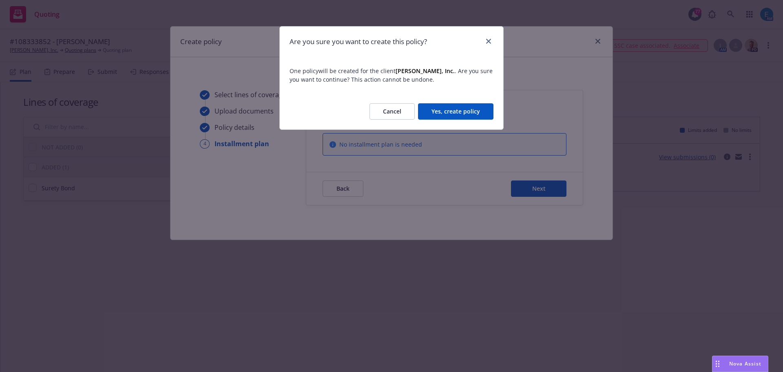
click at [472, 114] on button "Yes, create policy" at bounding box center [455, 111] width 75 height 16
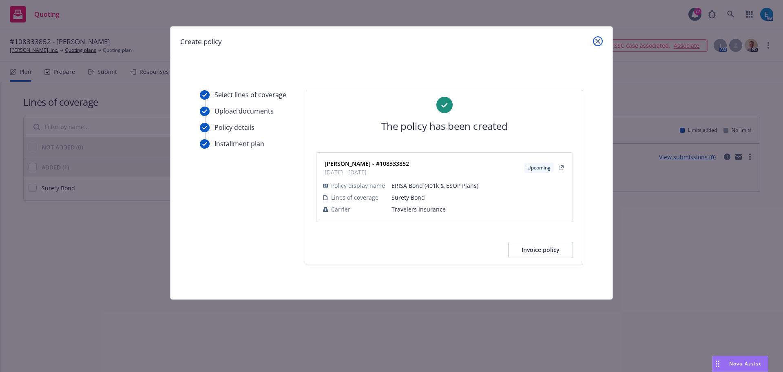
click at [597, 41] on icon "close" at bounding box center [598, 41] width 5 height 5
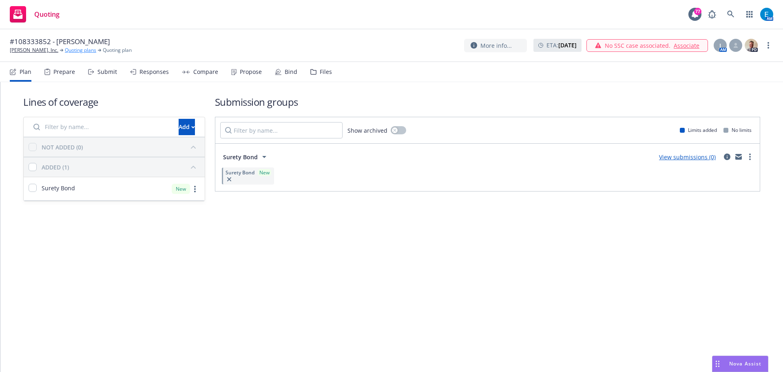
click at [65, 49] on link "Quoting plans" at bounding box center [80, 50] width 31 height 7
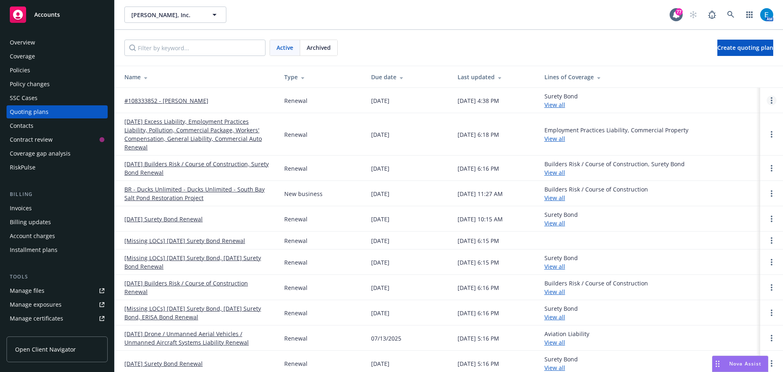
click at [767, 99] on link "Open options" at bounding box center [772, 100] width 10 height 10
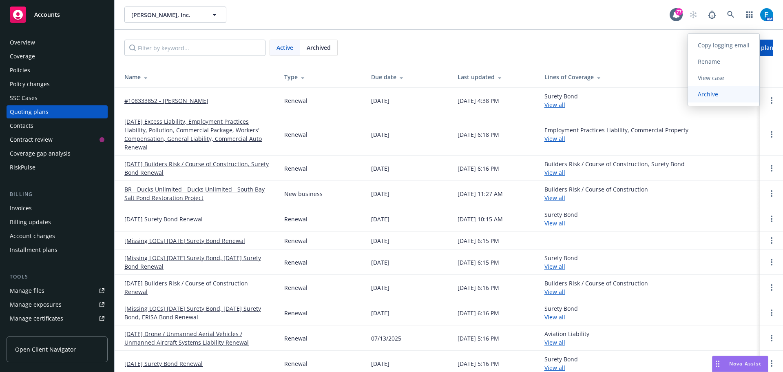
click at [710, 93] on span "Archive" at bounding box center [708, 94] width 40 height 8
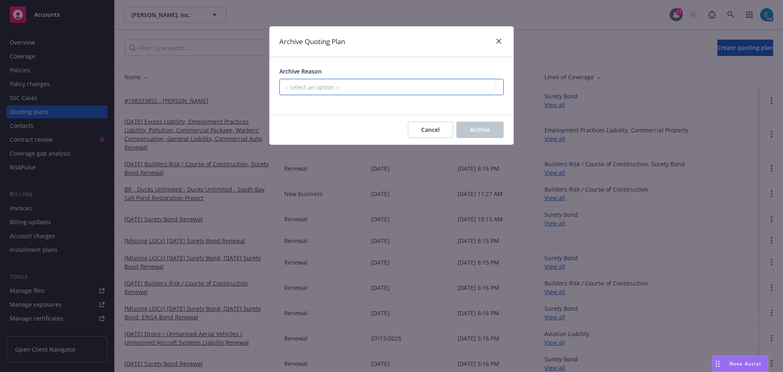
click at [375, 87] on select "-- select an option -- All policies in this renewal plan are auto-renewed Creat…" at bounding box center [391, 87] width 224 height 16
select select "ARCHIVED_RENEWAL_COMPLETED"
click at [279, 79] on select "-- select an option -- All policies in this renewal plan are auto-renewed Creat…" at bounding box center [391, 87] width 224 height 16
click at [478, 129] on span "Archive" at bounding box center [480, 130] width 20 height 8
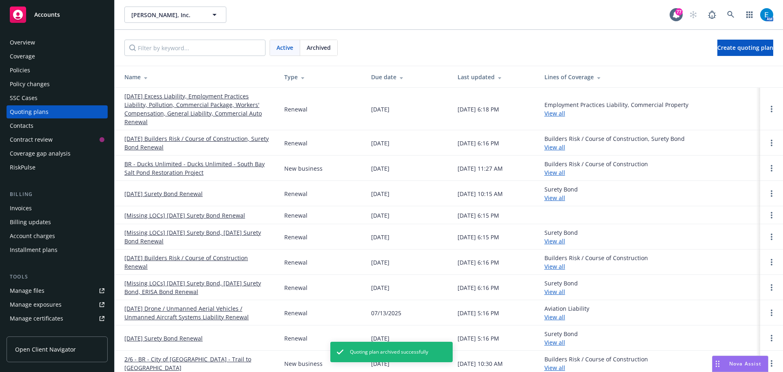
click at [25, 69] on div "Policies" at bounding box center [20, 70] width 20 height 13
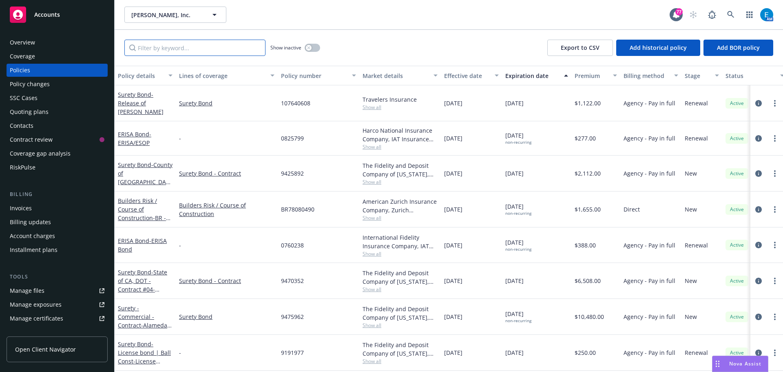
click at [241, 49] on input "Filter by keyword..." at bounding box center [194, 48] width 141 height 16
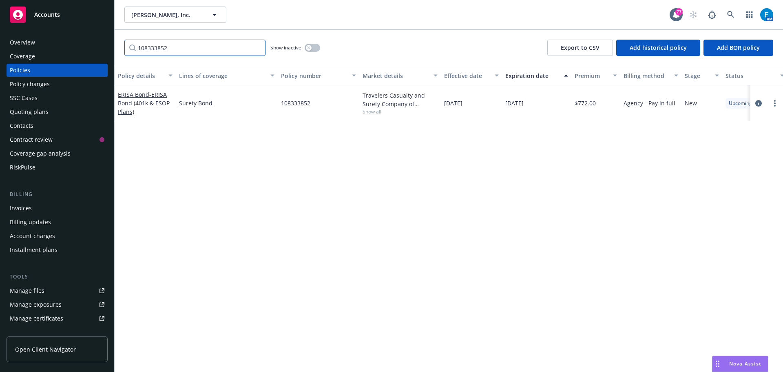
type input "108333852"
click at [31, 207] on div "Invoices" at bounding box center [21, 208] width 22 height 13
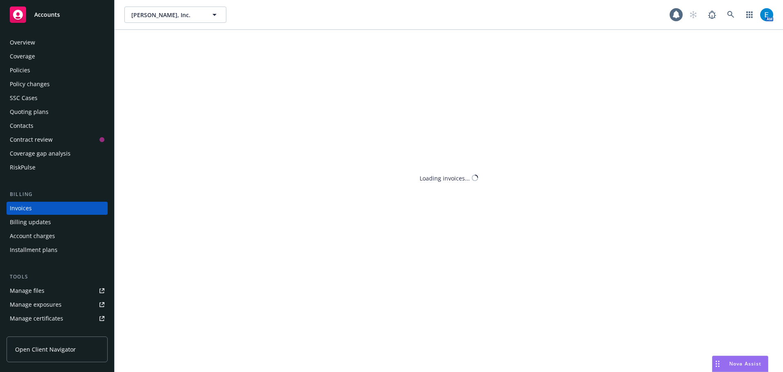
scroll to position [9, 0]
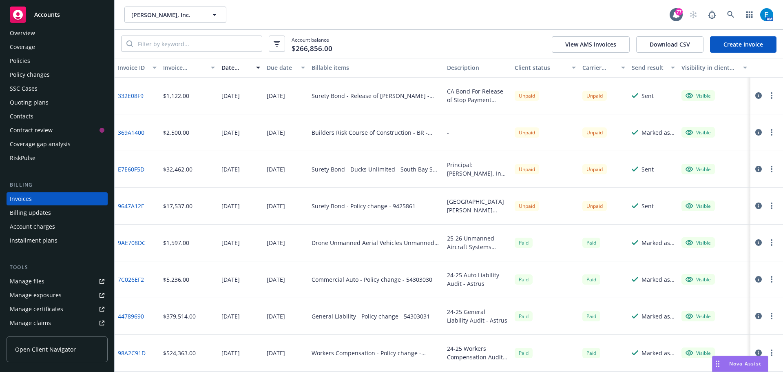
click at [735, 43] on link "Create Invoice" at bounding box center [743, 44] width 67 height 16
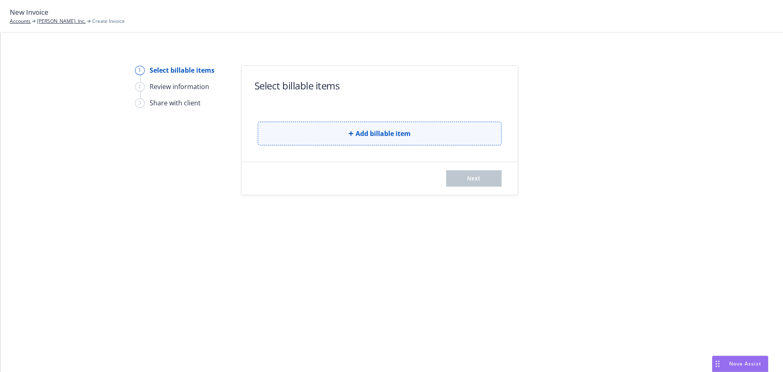
click at [356, 138] on button "Add billable item" at bounding box center [380, 134] width 244 height 24
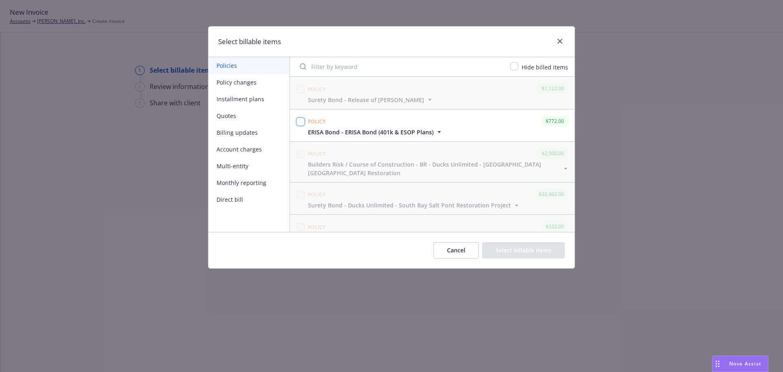
click at [297, 120] on input "checkbox" at bounding box center [301, 122] width 8 height 8
checkbox input "true"
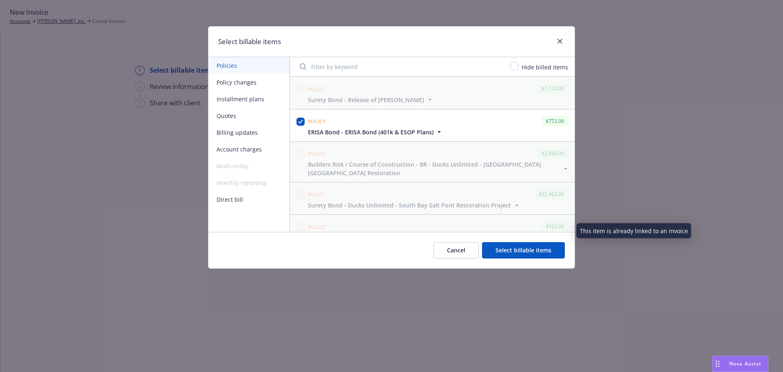
click at [510, 252] on button "Select billable items" at bounding box center [523, 250] width 83 height 16
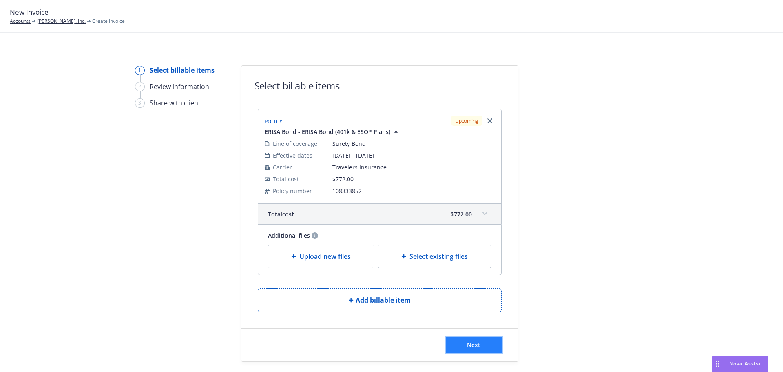
click at [481, 346] on button "Next" at bounding box center [473, 345] width 55 height 16
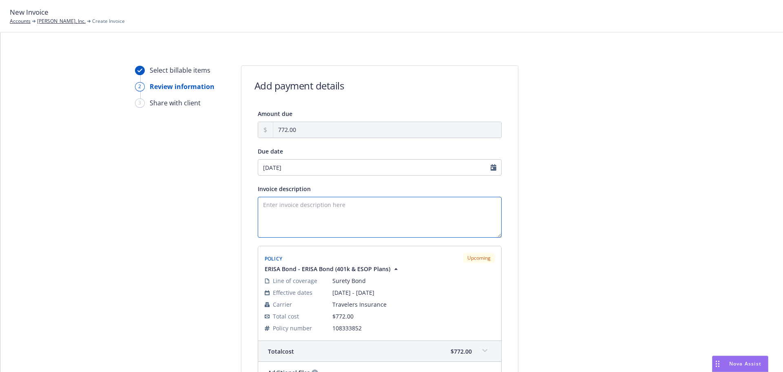
drag, startPoint x: 258, startPoint y: 215, endPoint x: 264, endPoint y: 213, distance: 6.0
click at [260, 214] on textarea "Invoice description" at bounding box center [380, 217] width 244 height 41
drag, startPoint x: 258, startPoint y: 219, endPoint x: 292, endPoint y: 225, distance: 34.3
click at [258, 219] on textarea "ERISA Bond" at bounding box center [380, 217] width 244 height 41
click at [300, 233] on textarea "ERISA Bond Limit of Insurance $775,000 Plan Names: Gordon N. Ball,Inc. 401(k)" at bounding box center [380, 217] width 244 height 41
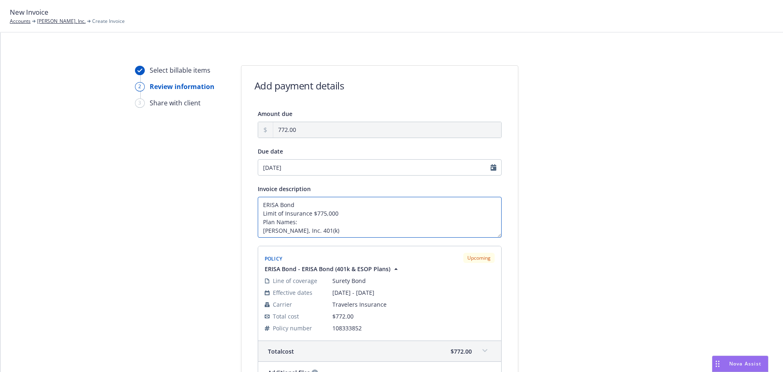
drag, startPoint x: 332, startPoint y: 230, endPoint x: 342, endPoint y: 233, distance: 11.0
click at [332, 230] on textarea "ERISA Bond Limit of Insurance $775,000 Plan Names: Gordon N. Ball, Inc. 401(k)" at bounding box center [380, 217] width 244 height 41
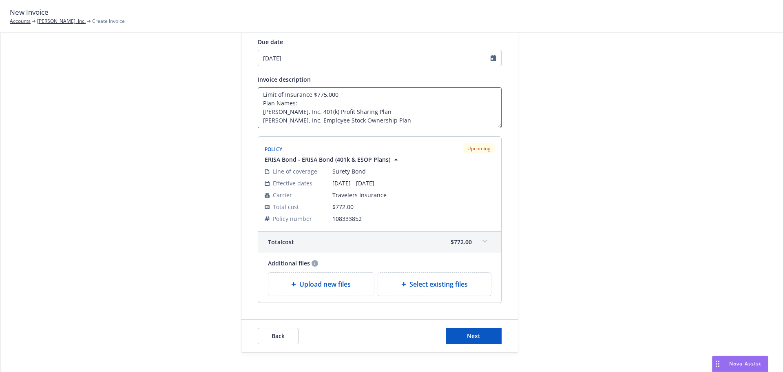
scroll to position [122, 0]
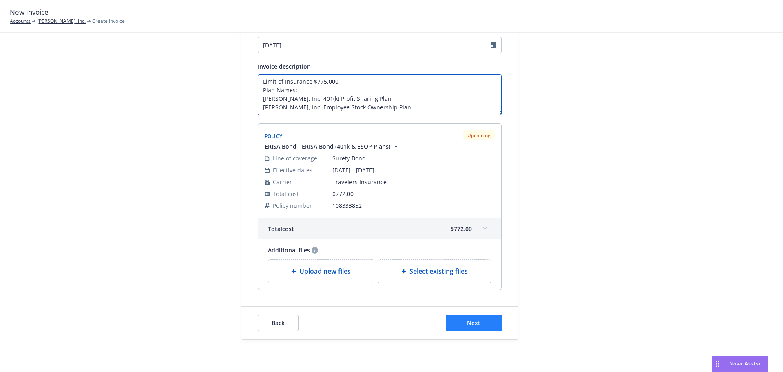
type textarea "ERISA Bond Limit of Insurance $775,000 Plan Names: [PERSON_NAME], Inc. 401(k) P…"
click at [481, 325] on button "Next" at bounding box center [473, 323] width 55 height 16
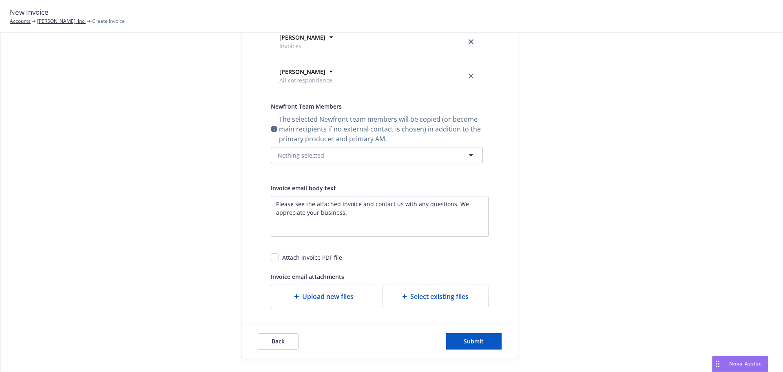
scroll to position [219, 0]
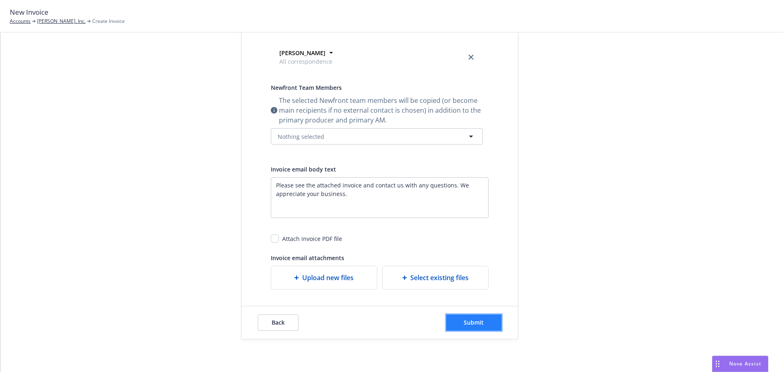
click at [466, 327] on button "Submit" at bounding box center [473, 322] width 55 height 16
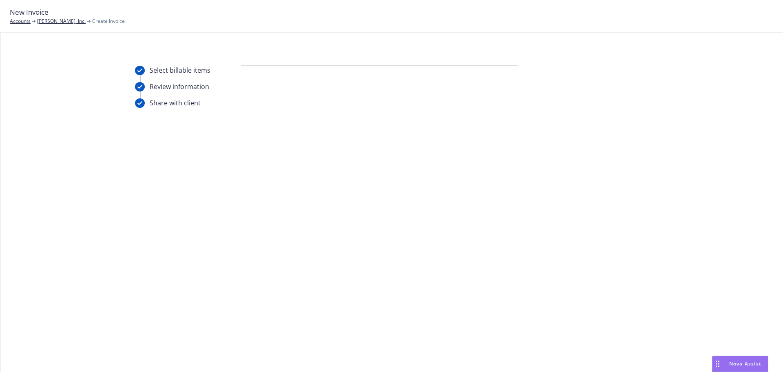
scroll to position [0, 0]
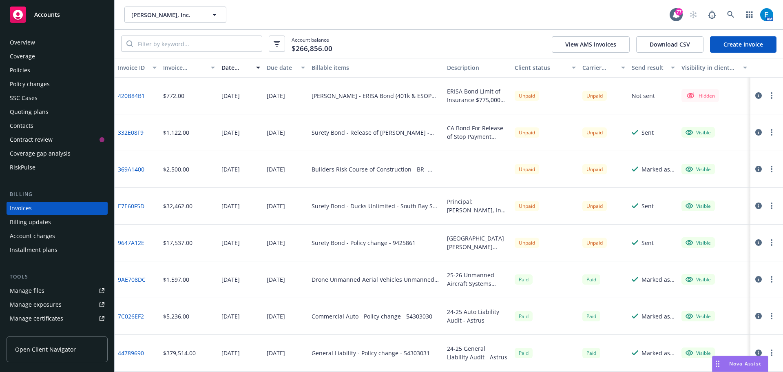
scroll to position [9, 0]
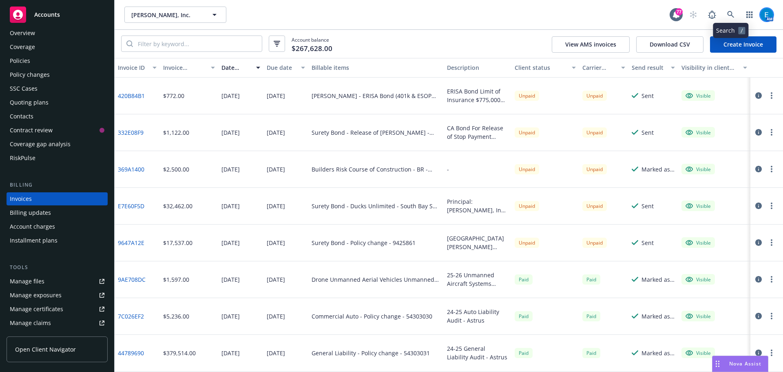
click at [766, 15] on img at bounding box center [766, 14] width 13 height 13
click at [703, 36] on link "Log out" at bounding box center [733, 37] width 82 height 16
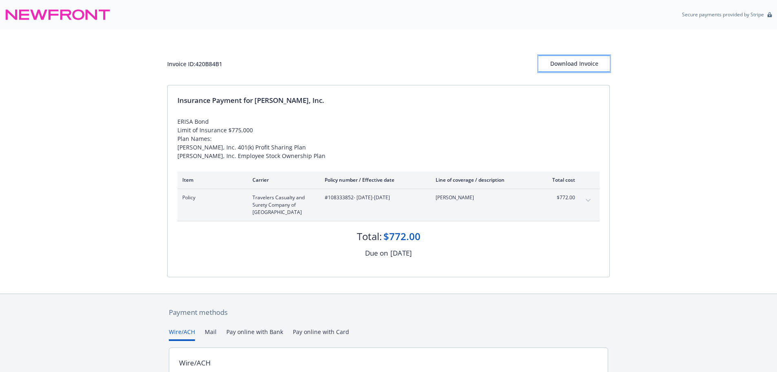
click at [562, 67] on div "Download Invoice" at bounding box center [574, 64] width 71 height 16
